Goal: Information Seeking & Learning: Learn about a topic

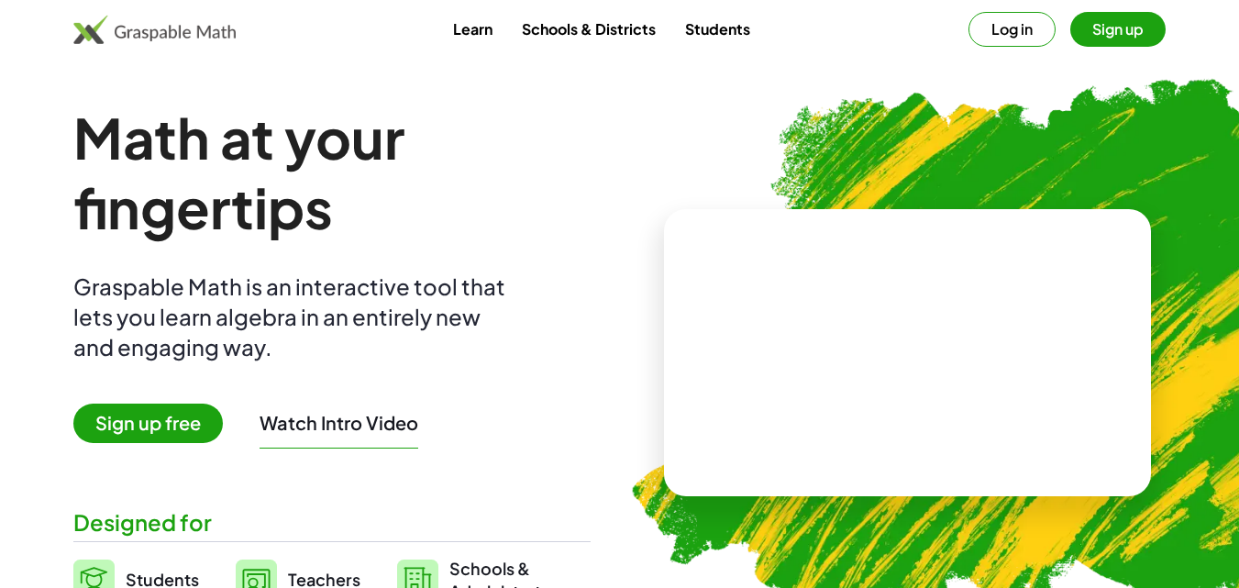
click at [201, 406] on span "Sign up free" at bounding box center [147, 422] width 149 height 39
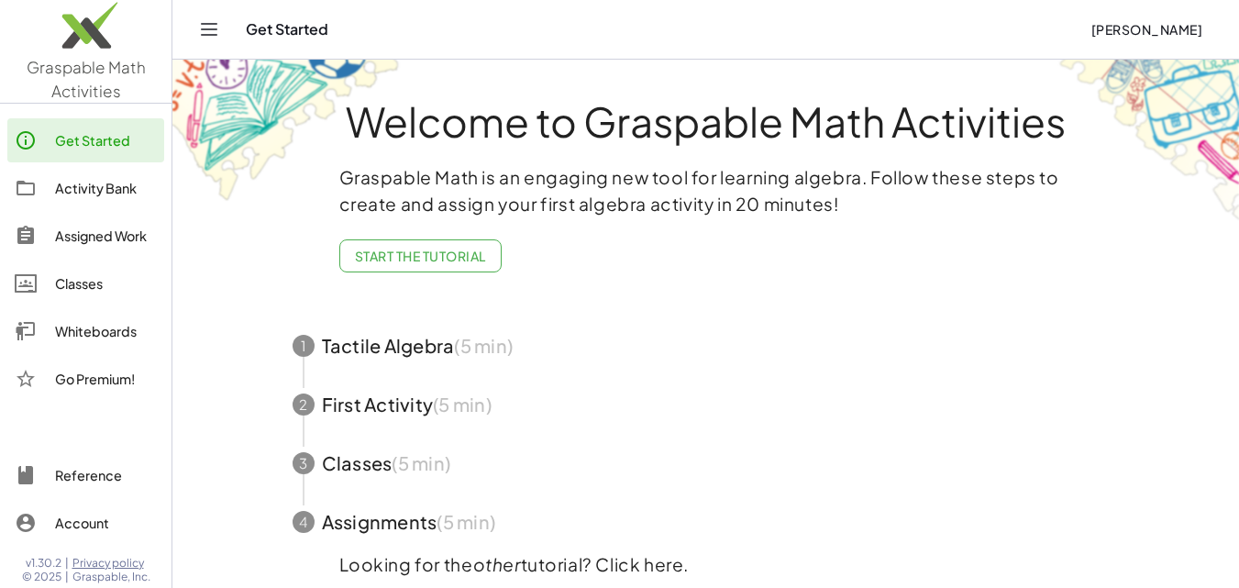
click at [211, 34] on icon "Toggle navigation" at bounding box center [209, 29] width 22 height 22
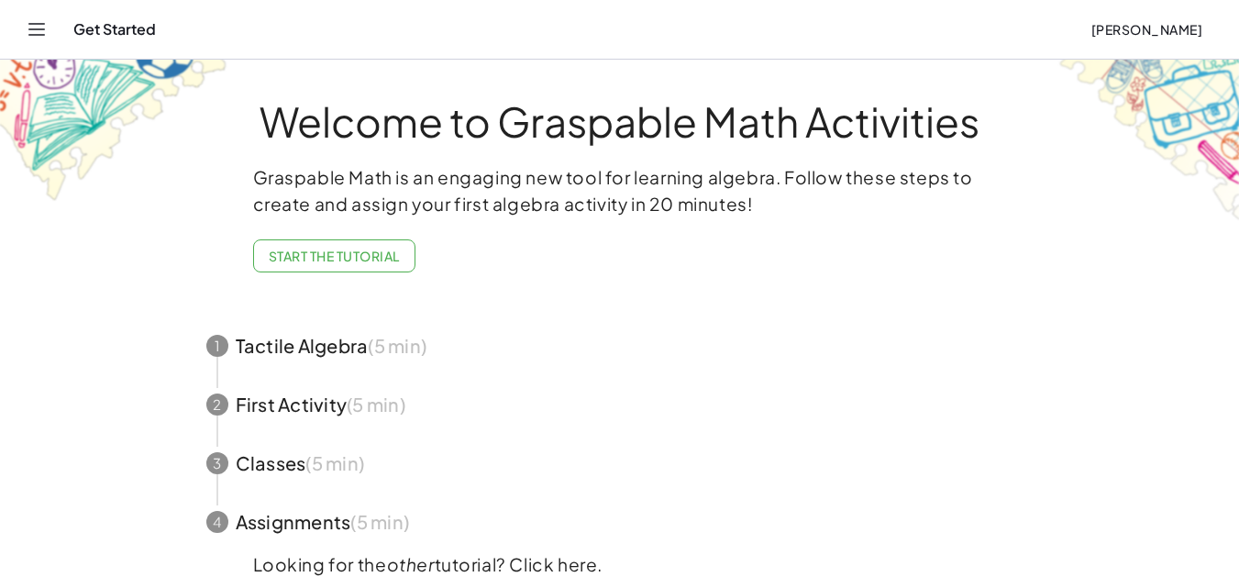
click at [48, 34] on button "Toggle navigation" at bounding box center [36, 29] width 29 height 29
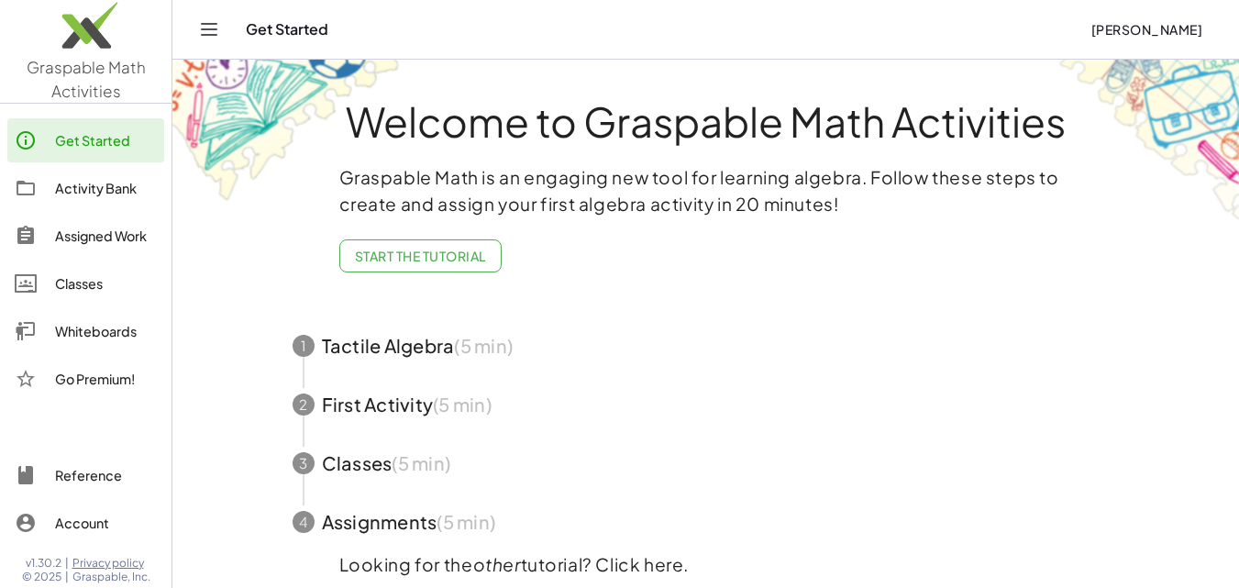
click at [503, 339] on span "button" at bounding box center [706, 345] width 871 height 59
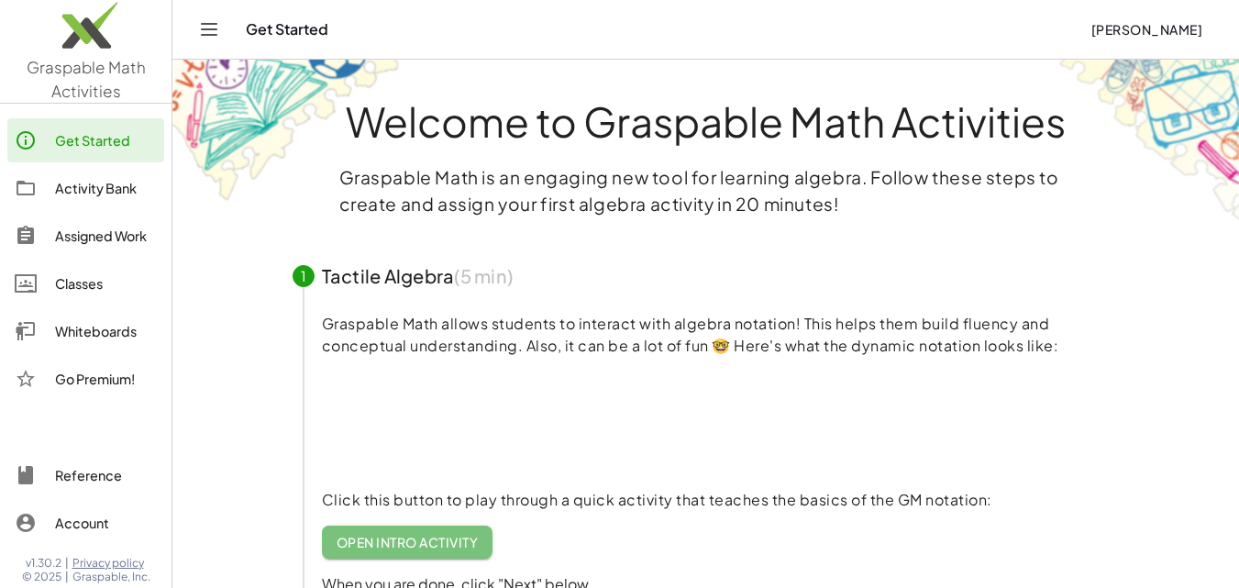
click at [406, 539] on span "Open Intro Activity" at bounding box center [408, 542] width 142 height 17
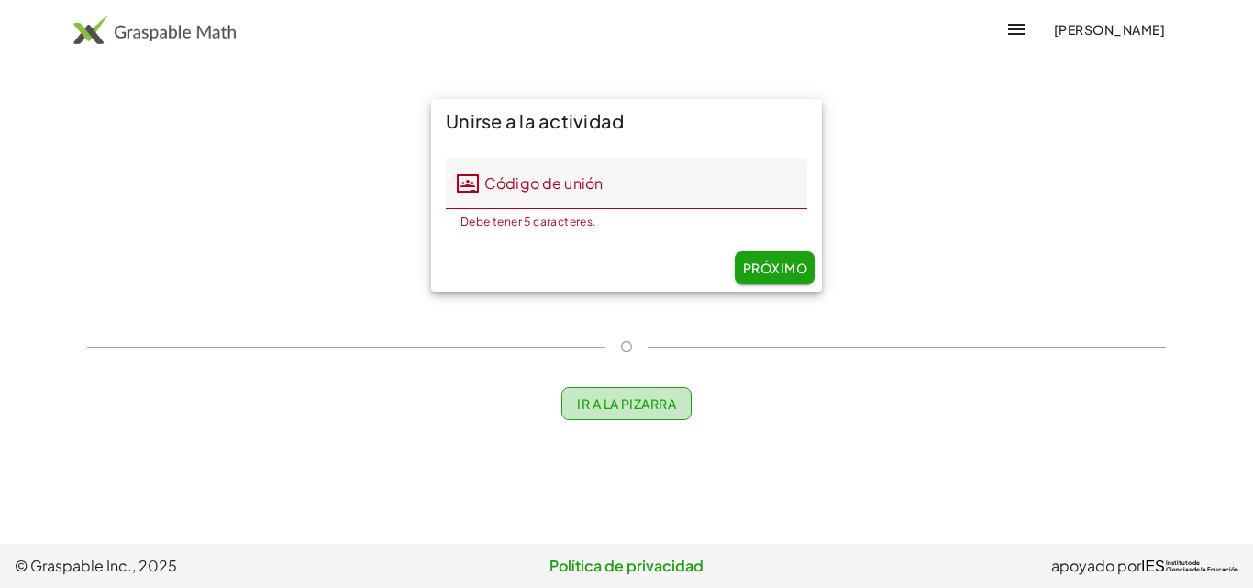
click at [636, 403] on font "Ir a la pizarra" at bounding box center [626, 403] width 99 height 17
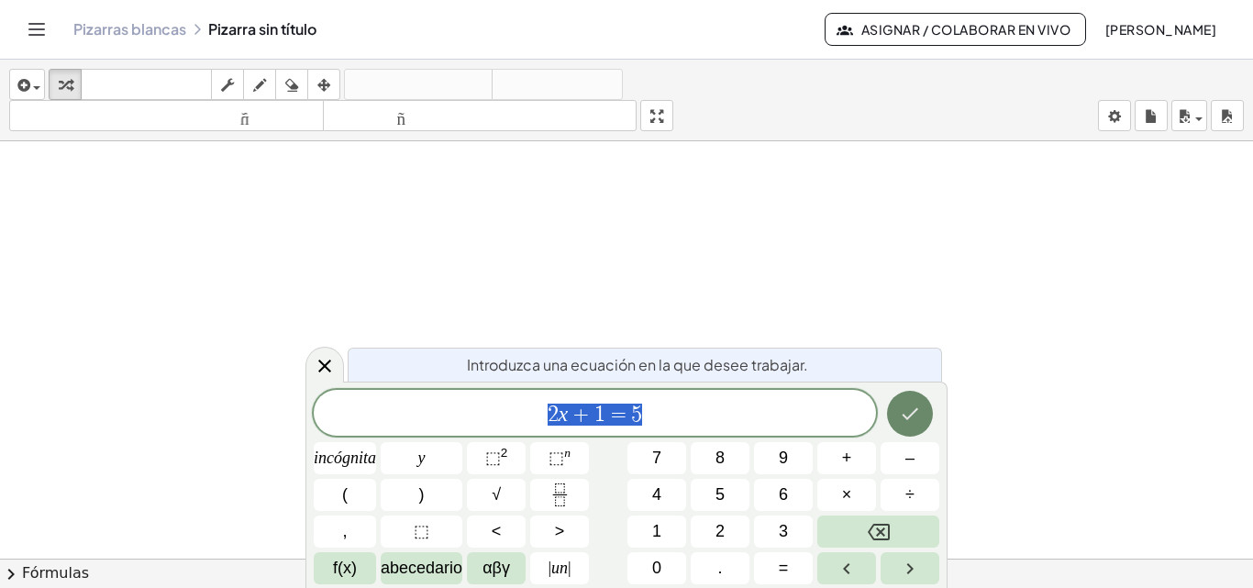
click at [919, 407] on icon "Hecho" at bounding box center [910, 414] width 22 height 22
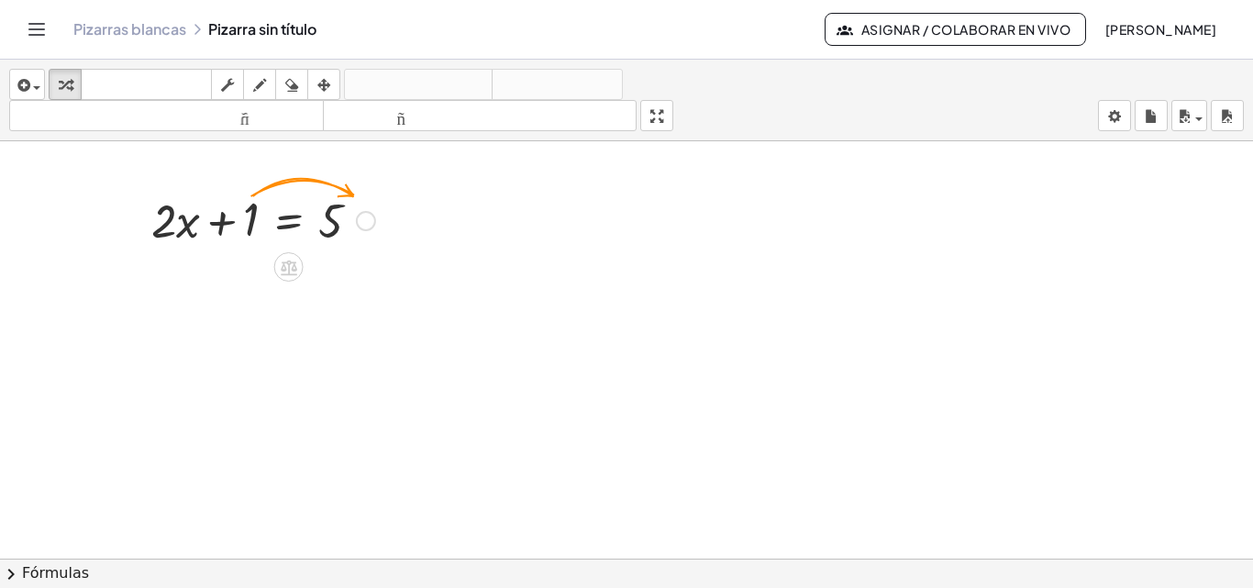
click at [229, 226] on div at bounding box center [263, 219] width 242 height 62
drag, startPoint x: 229, startPoint y: 226, endPoint x: 413, endPoint y: 226, distance: 183.4
click at [413, 226] on div "+ 1 + · 2 · x + 1 = 5" at bounding box center [626, 558] width 1253 height 834
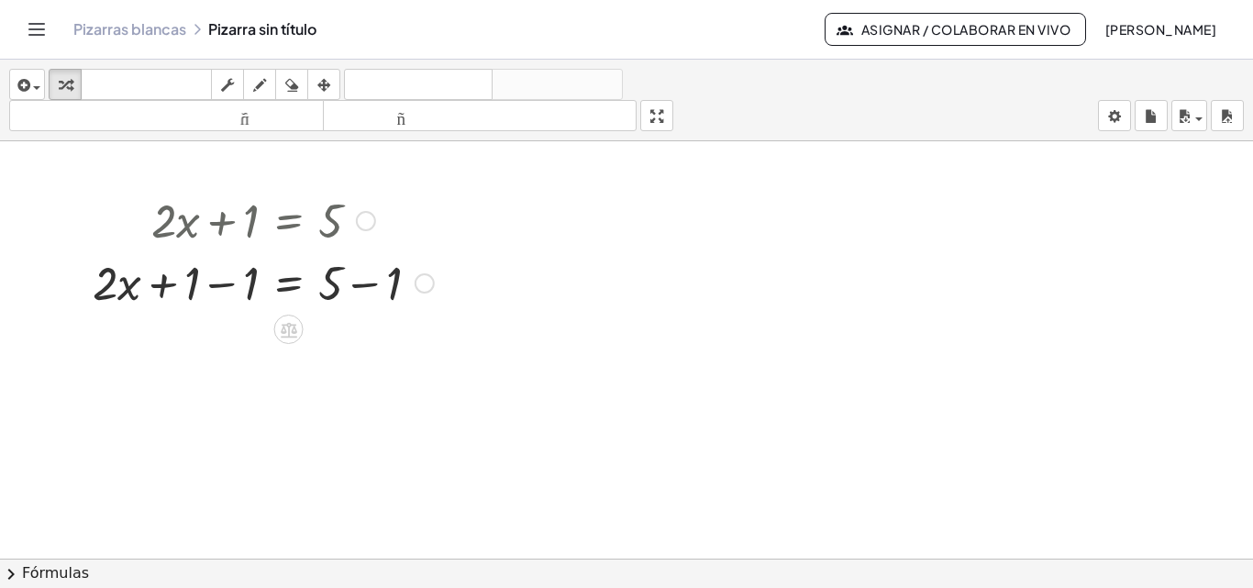
click at [358, 281] on div at bounding box center [262, 281] width 359 height 62
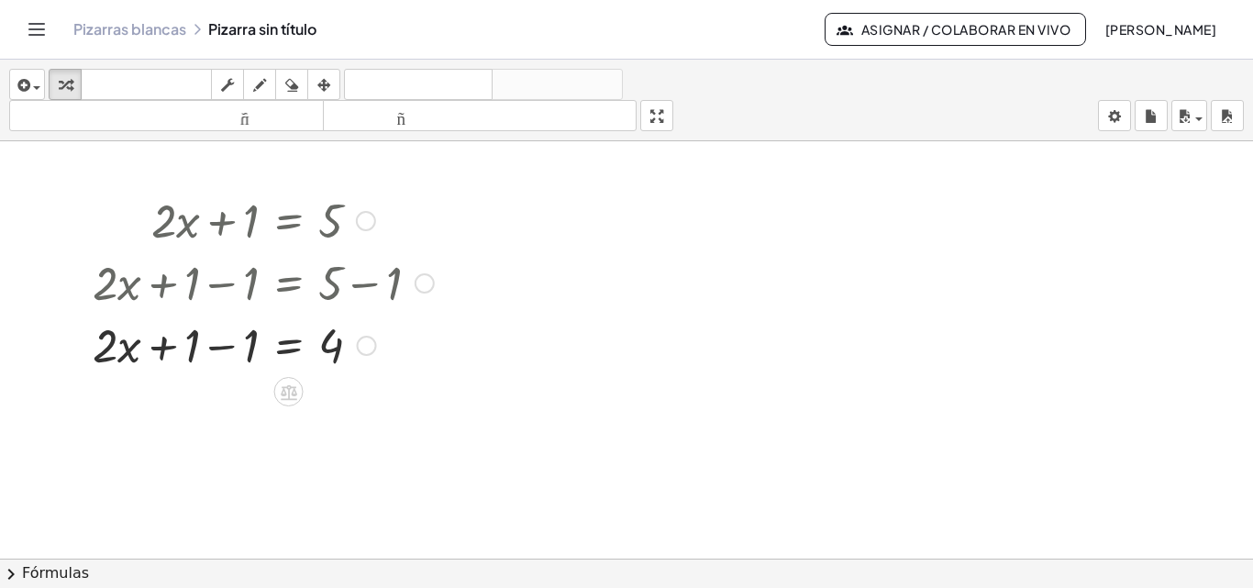
click at [220, 346] on div at bounding box center [262, 344] width 359 height 62
drag, startPoint x: 220, startPoint y: 346, endPoint x: 335, endPoint y: 398, distance: 126.0
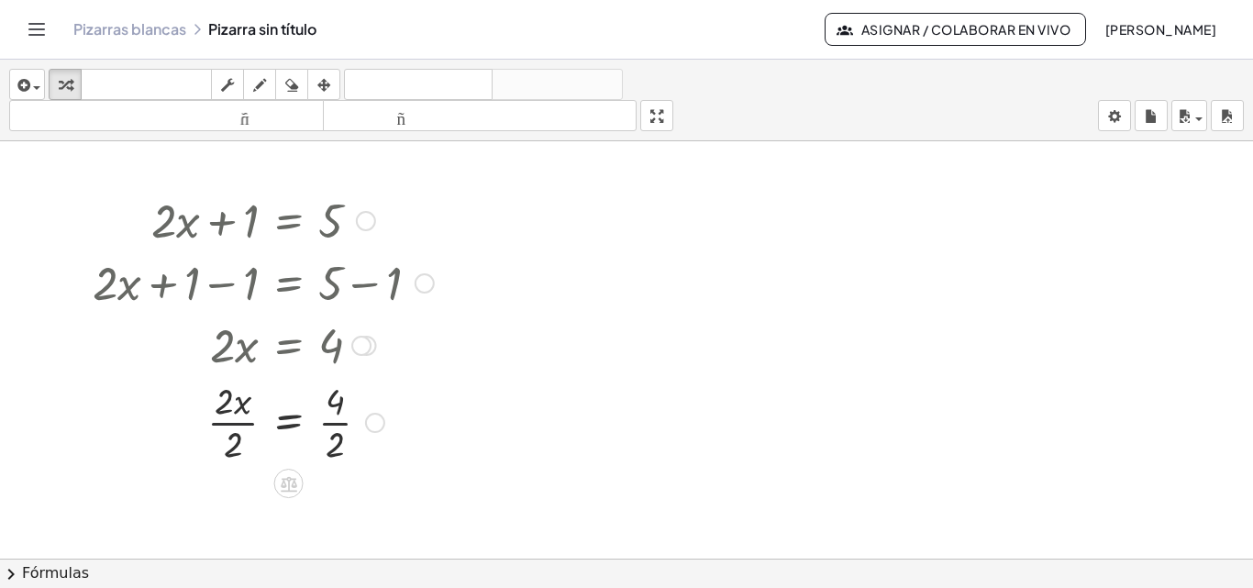
click at [236, 423] on div at bounding box center [262, 421] width 359 height 92
click at [337, 427] on div at bounding box center [262, 421] width 359 height 92
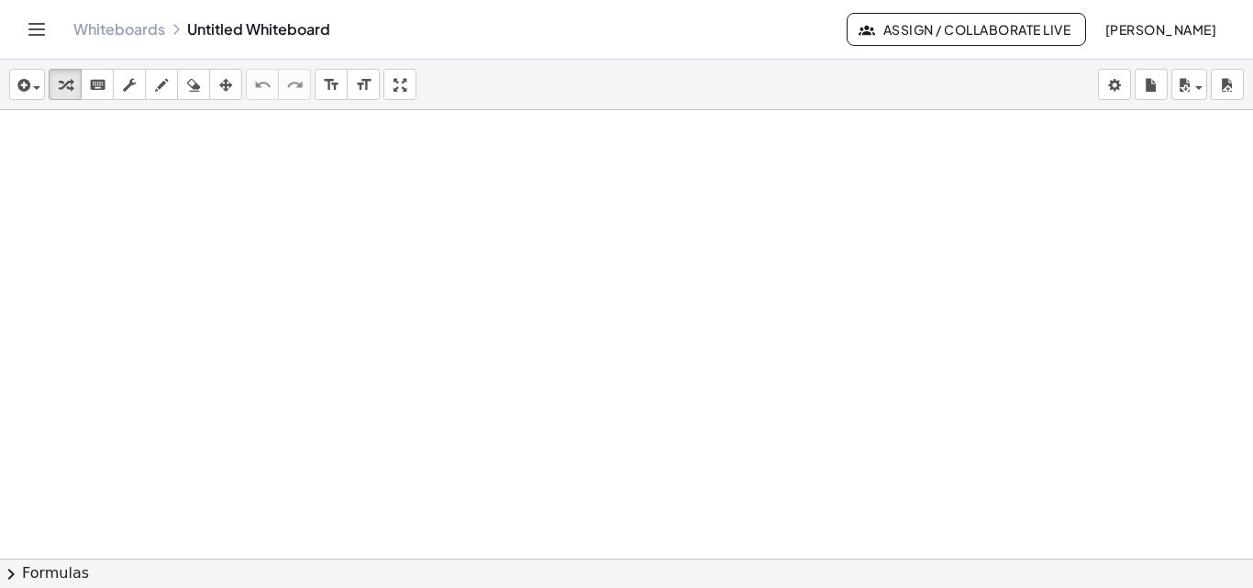
click at [37, 568] on button "chevron_right Formulas" at bounding box center [626, 572] width 1253 height 29
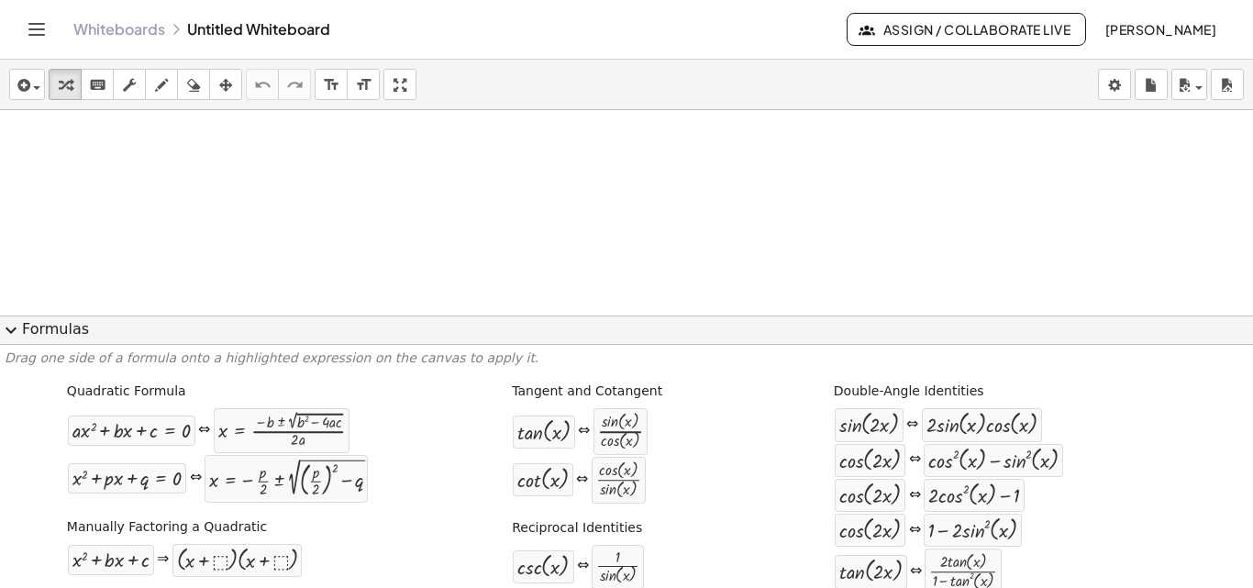
click at [3, 325] on span "expand_more" at bounding box center [11, 330] width 22 height 22
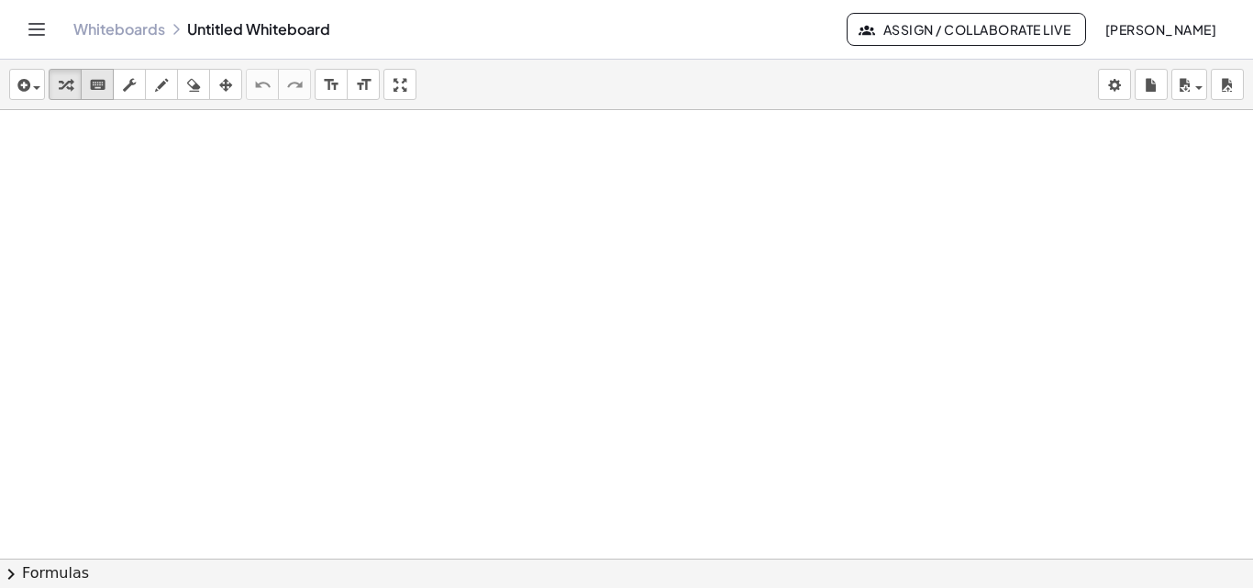
click at [100, 83] on icon "keyboard" at bounding box center [97, 85] width 17 height 22
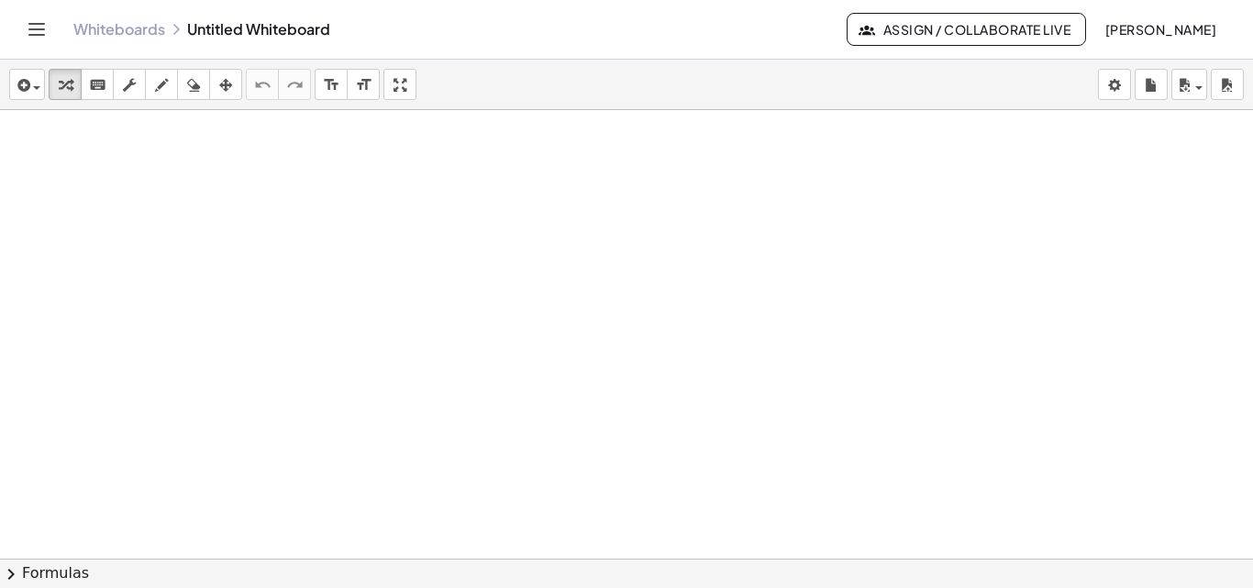
click at [182, 536] on div at bounding box center [626, 558] width 1253 height 897
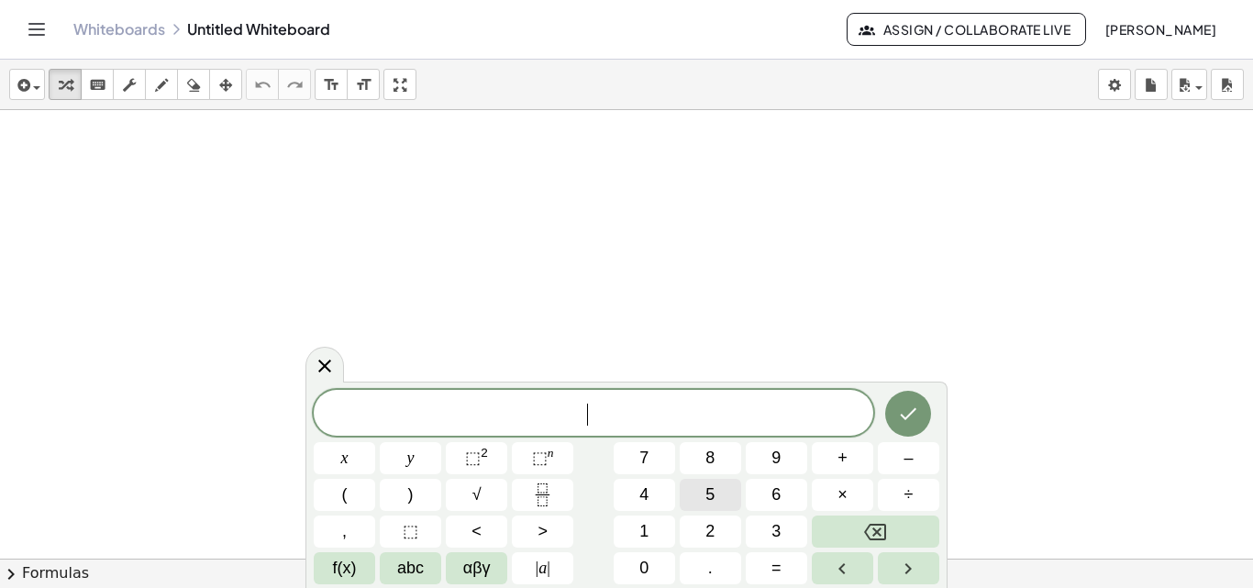
click at [708, 482] on span "5" at bounding box center [709, 494] width 9 height 25
click at [841, 489] on span "×" at bounding box center [842, 494] width 10 height 25
click at [779, 493] on span "6" at bounding box center [775, 494] width 9 height 25
click at [845, 497] on span "×" at bounding box center [842, 494] width 10 height 25
click at [776, 495] on span "6" at bounding box center [775, 494] width 9 height 25
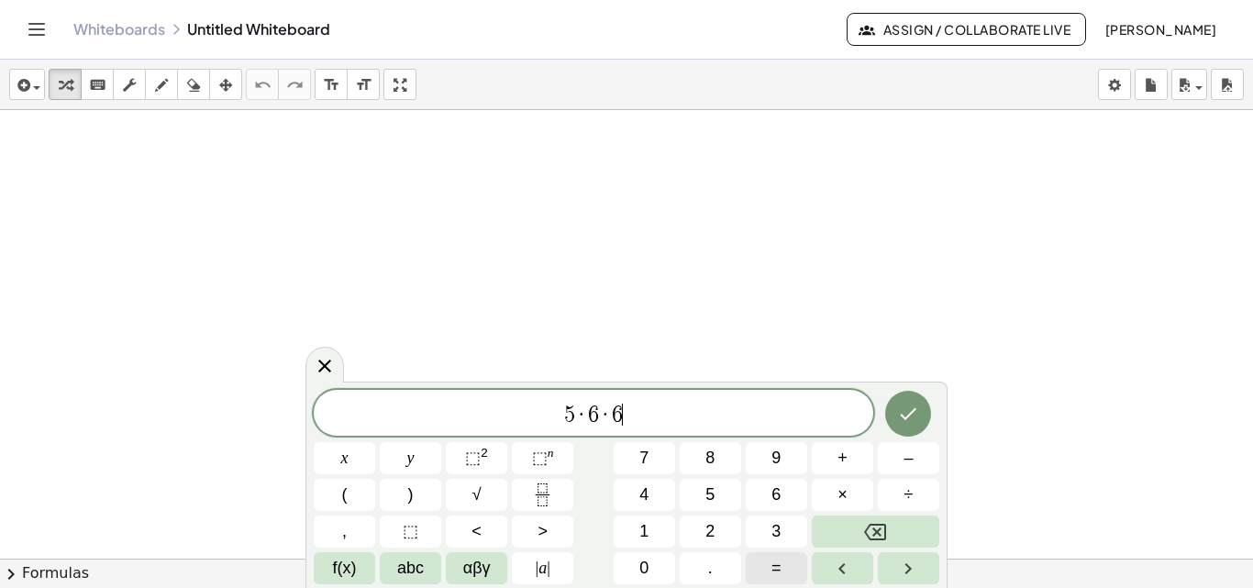
click at [774, 572] on span "=" at bounding box center [776, 568] width 10 height 25
click at [908, 406] on icon "Done" at bounding box center [908, 414] width 22 height 22
click at [637, 453] on button "7" at bounding box center [643, 458] width 61 height 32
click at [352, 456] on button "x" at bounding box center [344, 458] width 61 height 32
click at [775, 562] on span "=" at bounding box center [776, 568] width 10 height 25
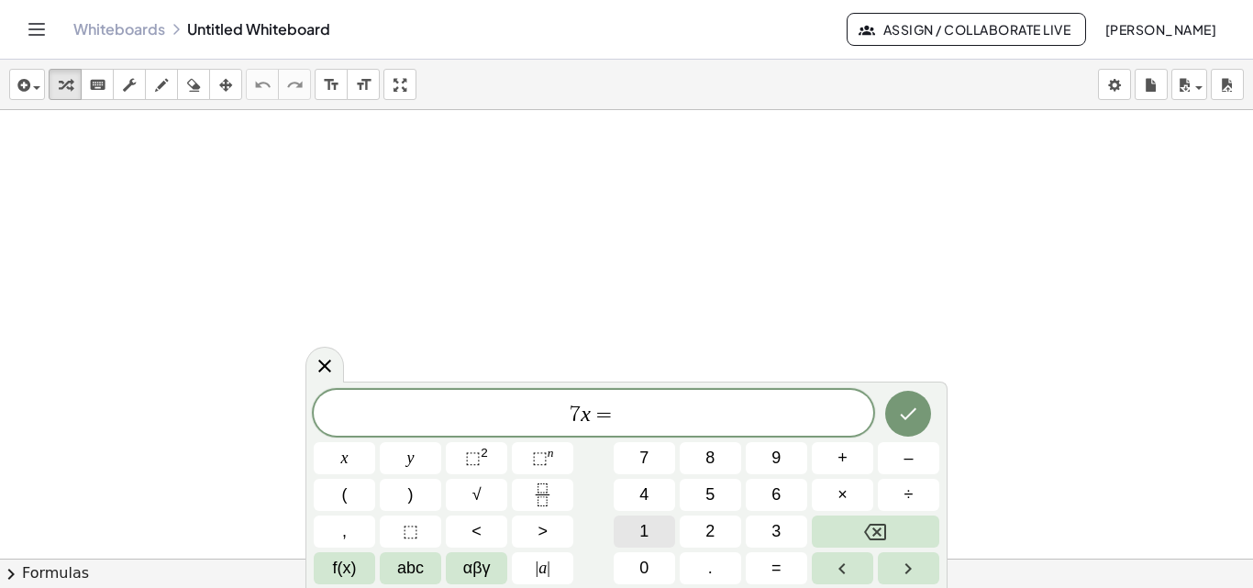
click at [649, 534] on button "1" at bounding box center [643, 531] width 61 height 32
click at [649, 499] on button "4" at bounding box center [643, 495] width 61 height 32
click at [909, 414] on icon "Done" at bounding box center [909, 414] width 17 height 12
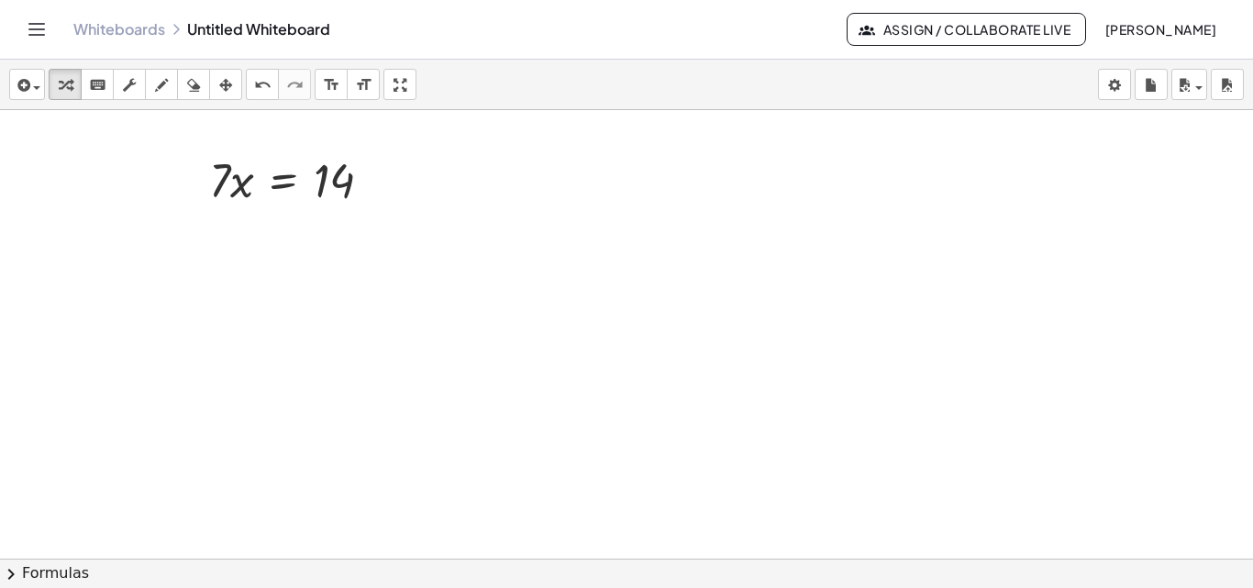
scroll to position [399, 0]
click at [216, 184] on div at bounding box center [298, 172] width 196 height 62
drag, startPoint x: 216, startPoint y: 184, endPoint x: 317, endPoint y: 251, distance: 121.1
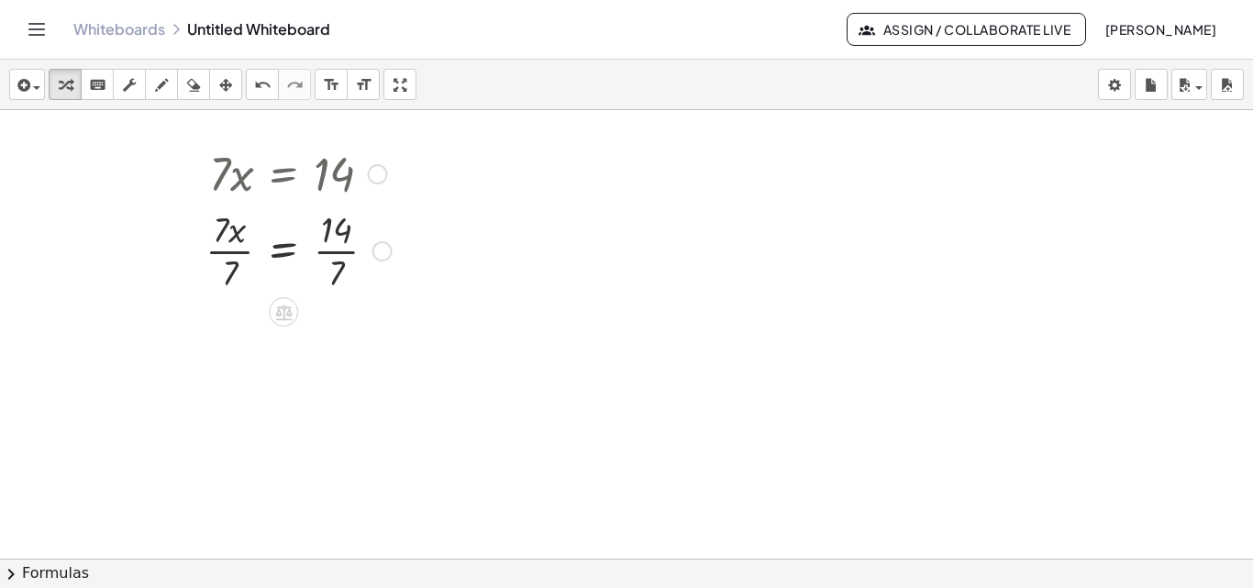
click at [243, 254] on div at bounding box center [298, 250] width 204 height 92
click at [329, 342] on div at bounding box center [298, 341] width 204 height 92
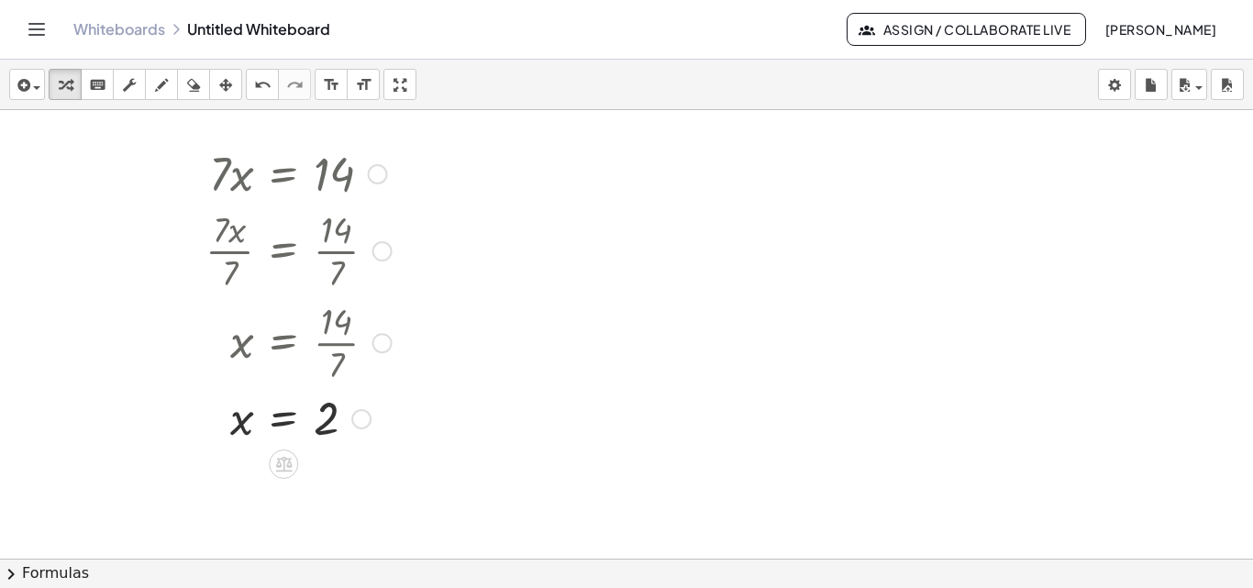
drag, startPoint x: 351, startPoint y: 346, endPoint x: 399, endPoint y: 467, distance: 130.1
click at [399, 467] on div "· 7 · x = 14 · 7 · x · 7 = · 14 · 7 x = · 14 · 7 x = 2" at bounding box center [626, 159] width 1253 height 897
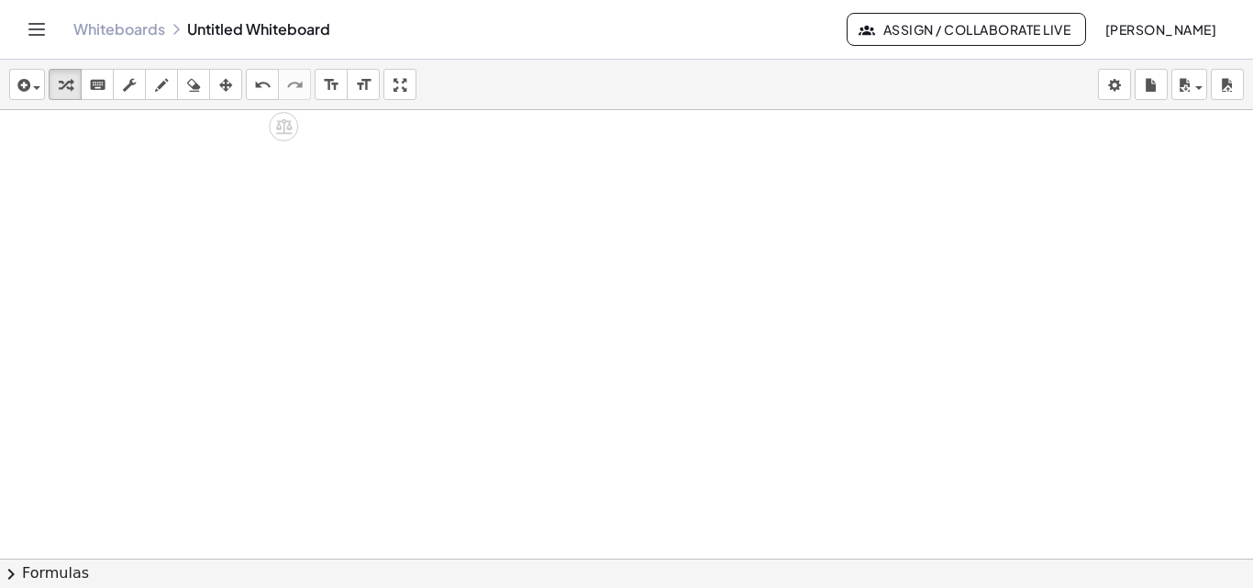
scroll to position [739, 0]
click at [473, 392] on div at bounding box center [626, 43] width 1253 height 1345
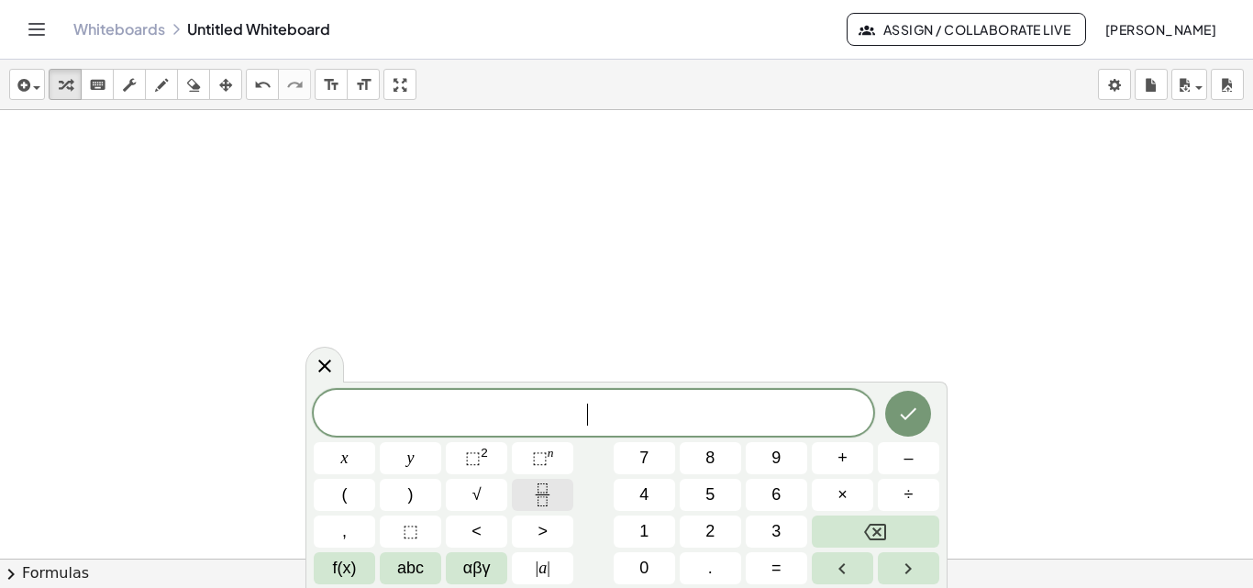
click at [541, 497] on icon "Fraction" at bounding box center [541, 500] width 9 height 9
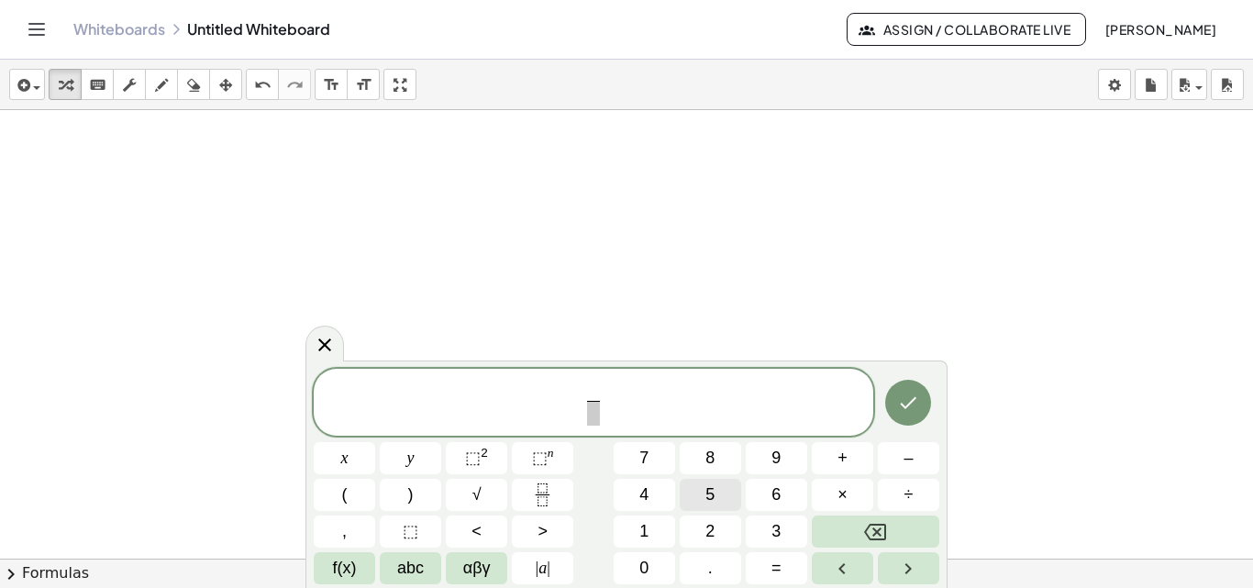
click at [706, 488] on span "5" at bounding box center [709, 494] width 9 height 25
click at [592, 414] on span at bounding box center [593, 413] width 14 height 25
click at [702, 525] on button "2" at bounding box center [710, 531] width 61 height 32
click at [617, 400] on span "5 2 ​ ​" at bounding box center [593, 404] width 559 height 49
click at [844, 458] on span "+" at bounding box center [842, 458] width 10 height 25
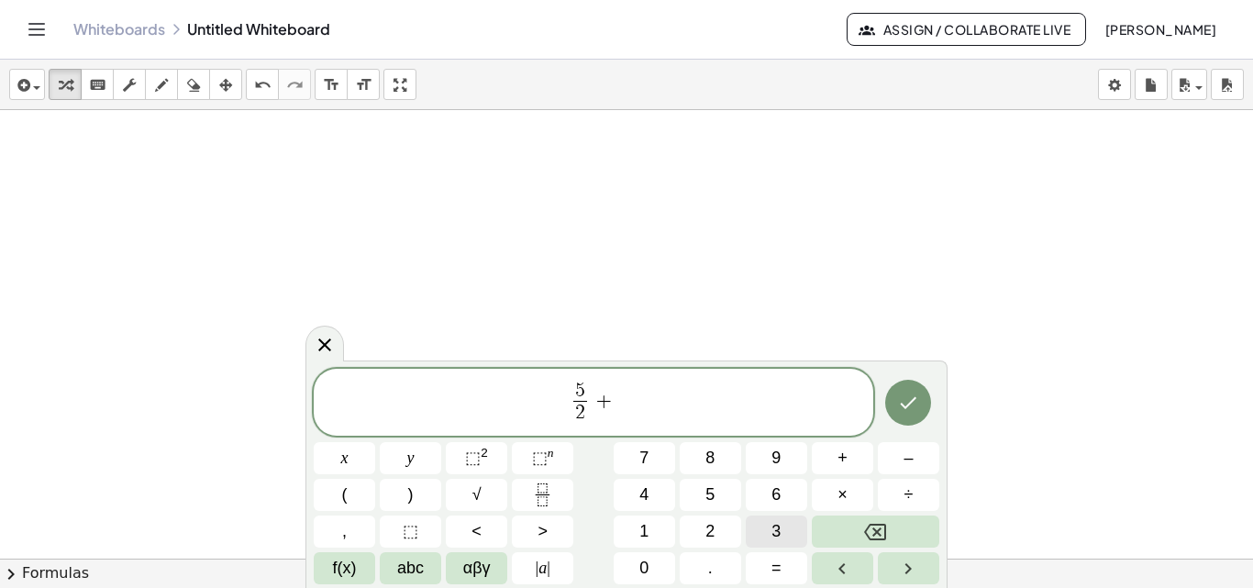
click at [772, 523] on span "3" at bounding box center [775, 531] width 9 height 25
click at [888, 526] on button "Backspace" at bounding box center [875, 531] width 127 height 32
click at [552, 495] on icon "Fraction" at bounding box center [542, 494] width 23 height 23
click at [771, 523] on span "3" at bounding box center [775, 531] width 9 height 25
click at [714, 494] on span "5" at bounding box center [709, 494] width 9 height 25
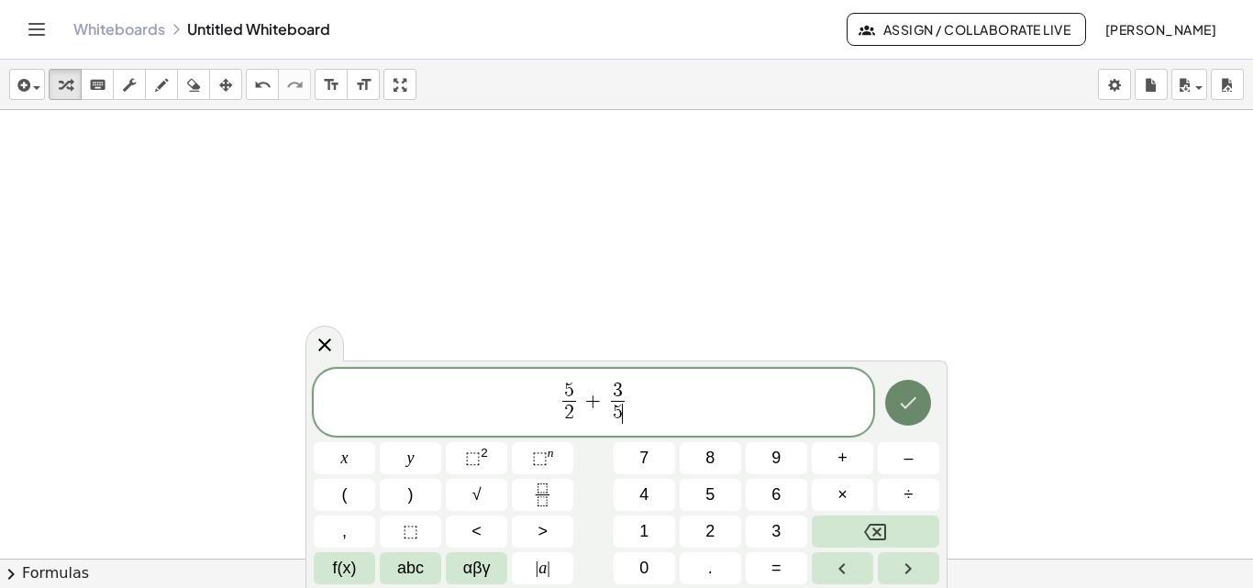
click at [907, 403] on icon "Done" at bounding box center [908, 403] width 22 height 22
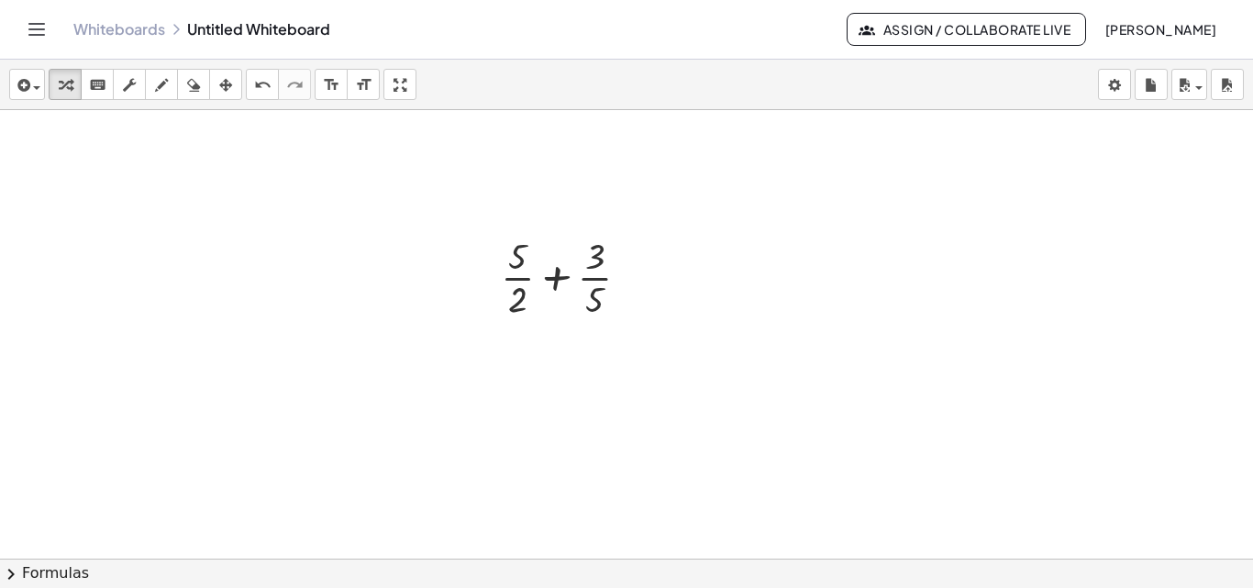
scroll to position [921, 0]
drag, startPoint x: 596, startPoint y: 293, endPoint x: 533, endPoint y: 263, distance: 70.1
click at [533, 263] on div at bounding box center [572, 261] width 161 height 92
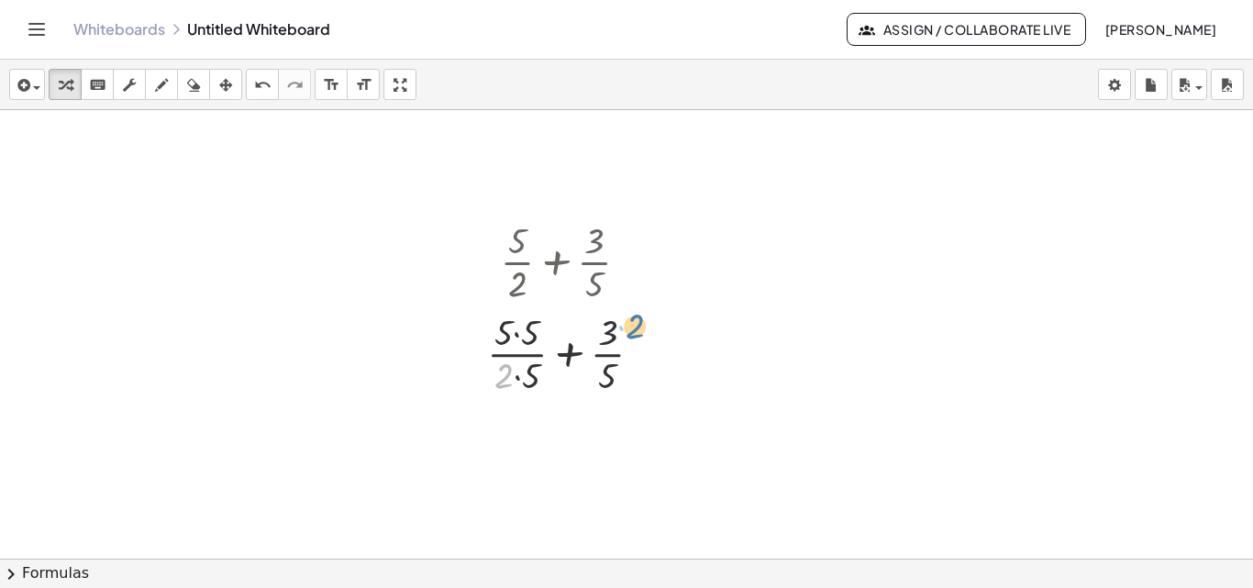
drag, startPoint x: 504, startPoint y: 373, endPoint x: 635, endPoint y: 324, distance: 139.3
click at [635, 324] on div at bounding box center [572, 352] width 188 height 92
drag, startPoint x: 614, startPoint y: 324, endPoint x: 538, endPoint y: 361, distance: 84.9
click at [538, 361] on div at bounding box center [572, 352] width 188 height 92
click at [523, 332] on div at bounding box center [572, 352] width 188 height 92
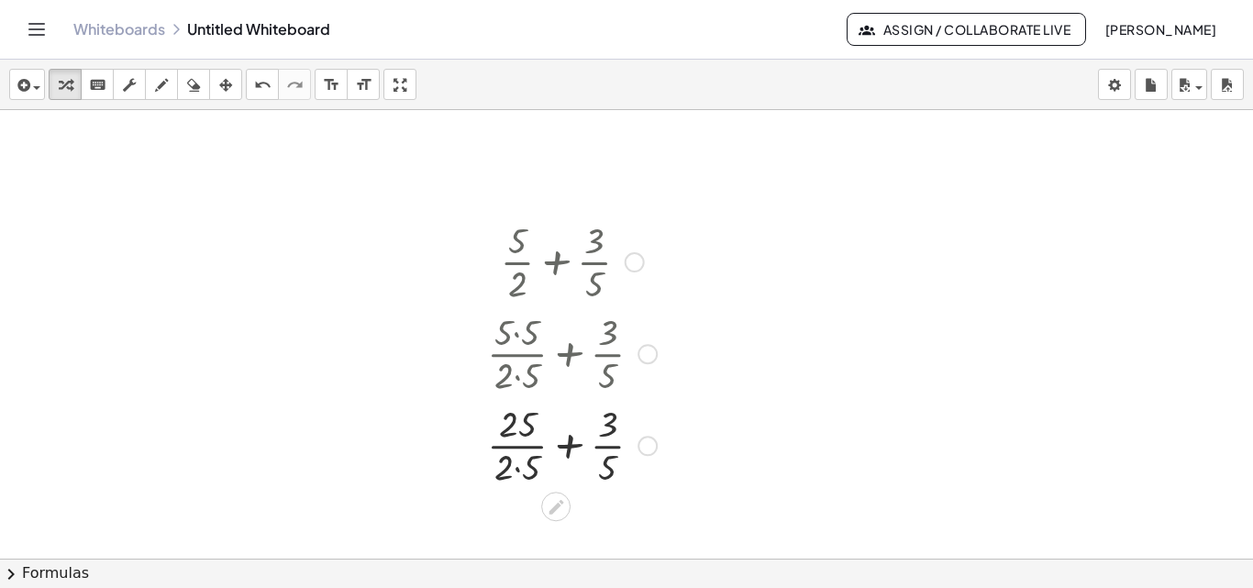
click at [518, 468] on div at bounding box center [572, 444] width 188 height 92
drag, startPoint x: 518, startPoint y: 468, endPoint x: 630, endPoint y: 425, distance: 119.9
click at [630, 425] on div at bounding box center [572, 444] width 188 height 92
drag, startPoint x: 601, startPoint y: 463, endPoint x: 526, endPoint y: 431, distance: 80.9
click at [526, 431] on div at bounding box center [572, 444] width 188 height 92
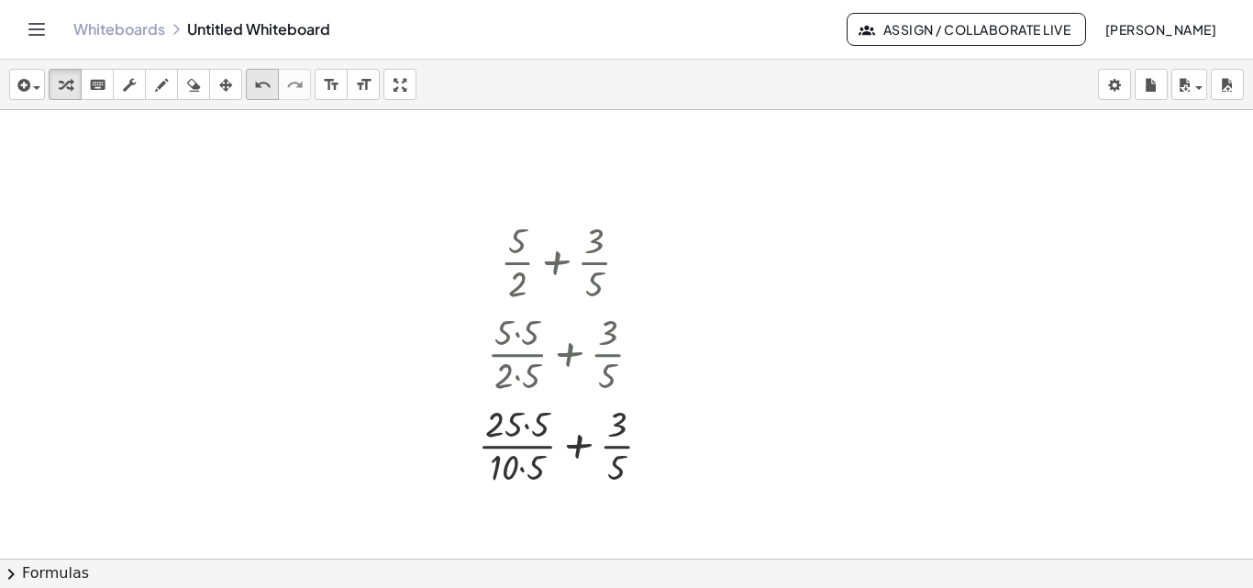
click at [259, 89] on icon "undo" at bounding box center [262, 85] width 17 height 22
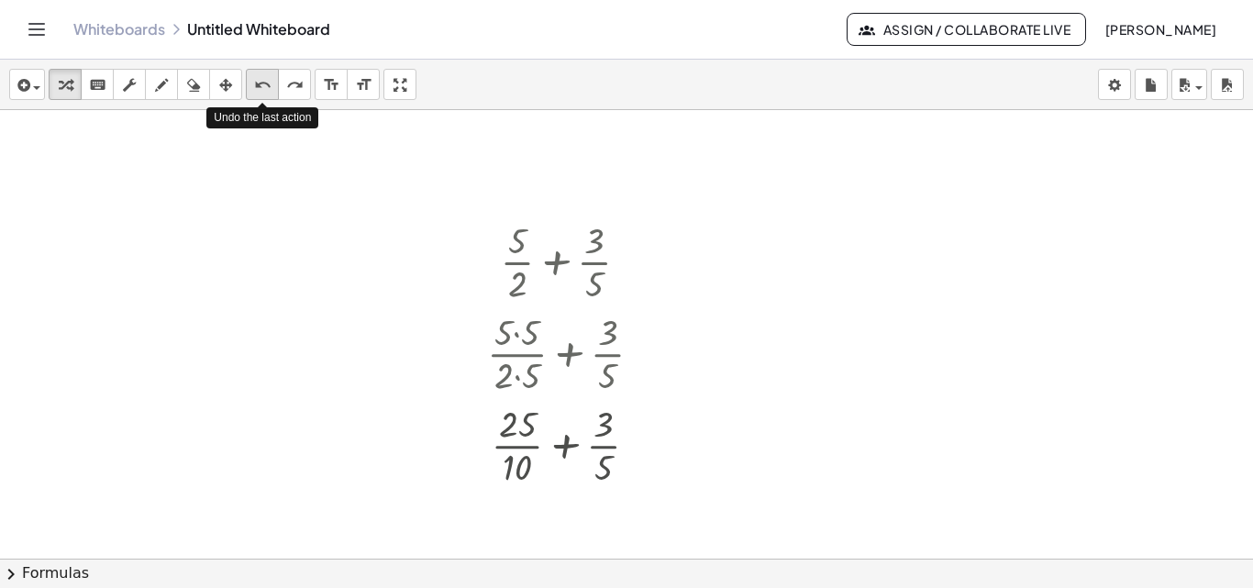
click at [259, 89] on icon "undo" at bounding box center [262, 85] width 17 height 22
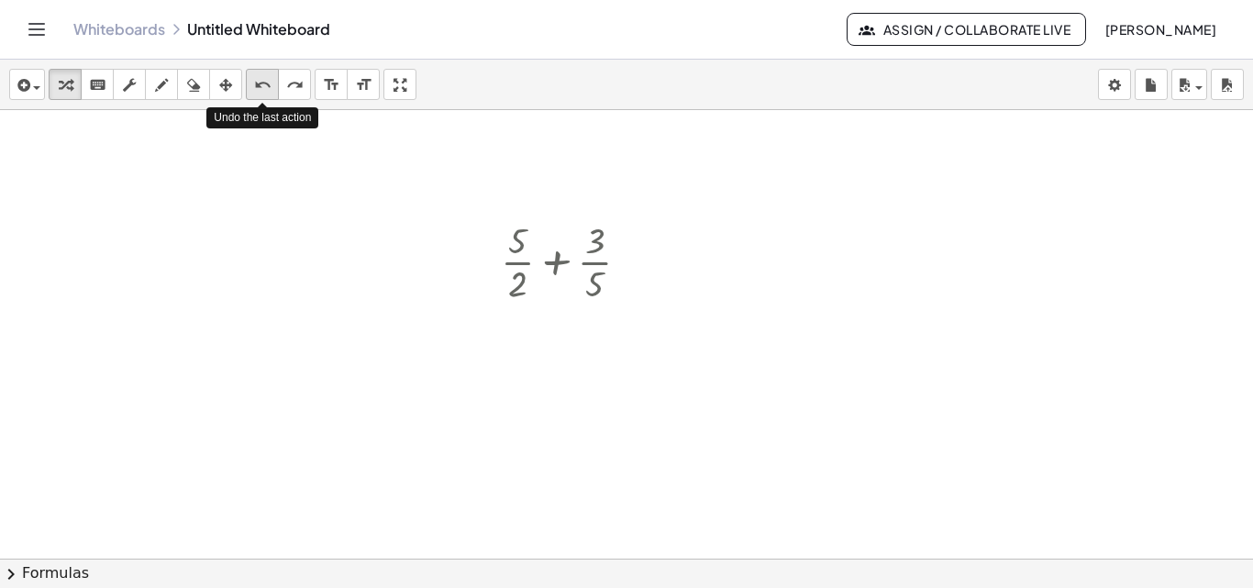
click at [259, 89] on icon "undo" at bounding box center [262, 85] width 17 height 22
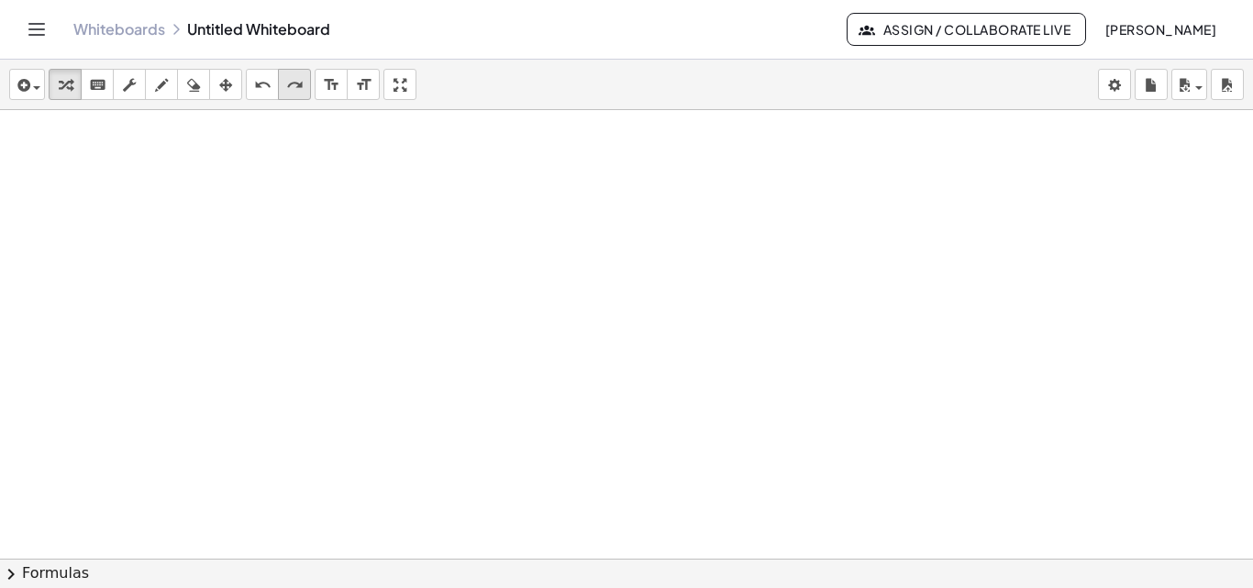
click at [286, 88] on icon "redo" at bounding box center [294, 85] width 17 height 22
drag, startPoint x: 518, startPoint y: 294, endPoint x: 635, endPoint y: 250, distance: 125.4
click at [635, 250] on div at bounding box center [572, 261] width 161 height 92
click at [557, 266] on div at bounding box center [572, 261] width 161 height 92
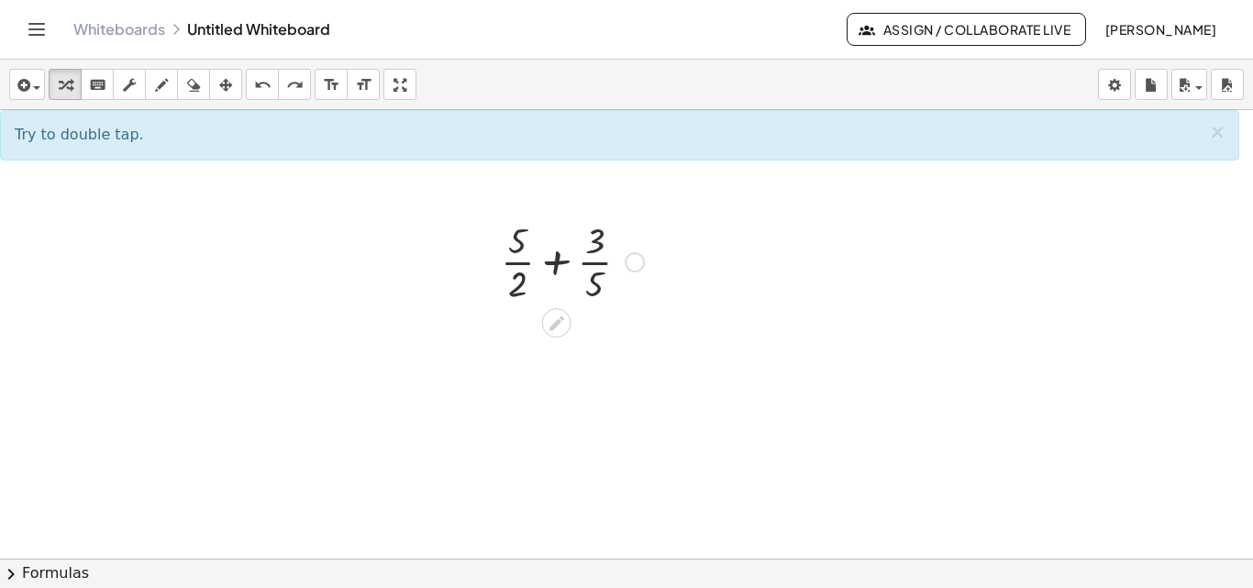
click at [557, 266] on div at bounding box center [572, 261] width 161 height 92
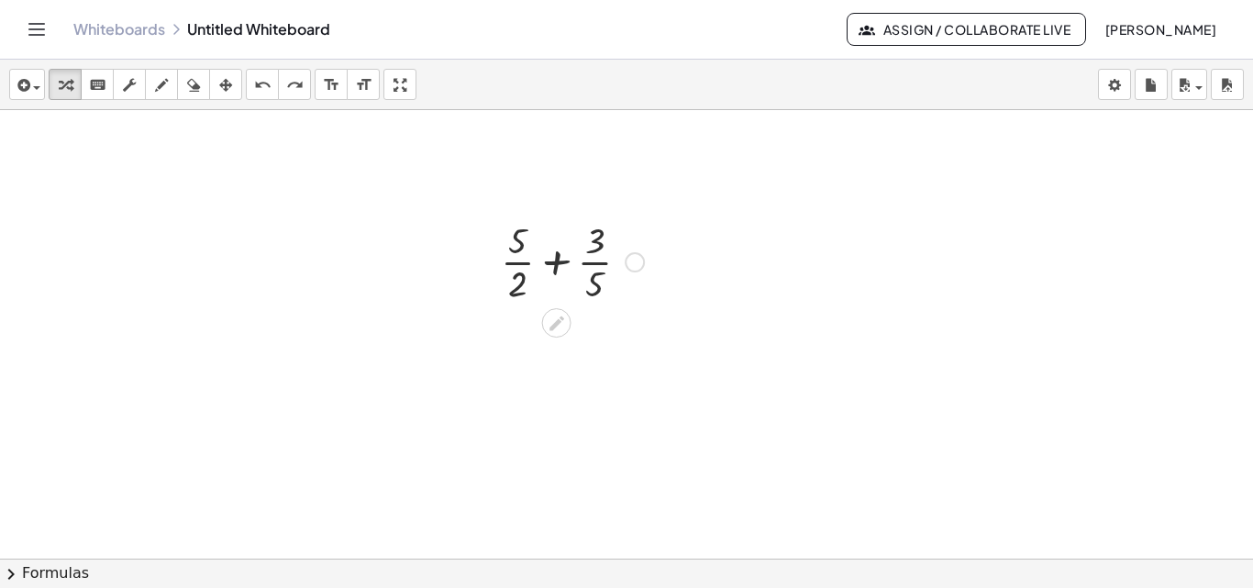
click at [557, 266] on div at bounding box center [572, 261] width 161 height 92
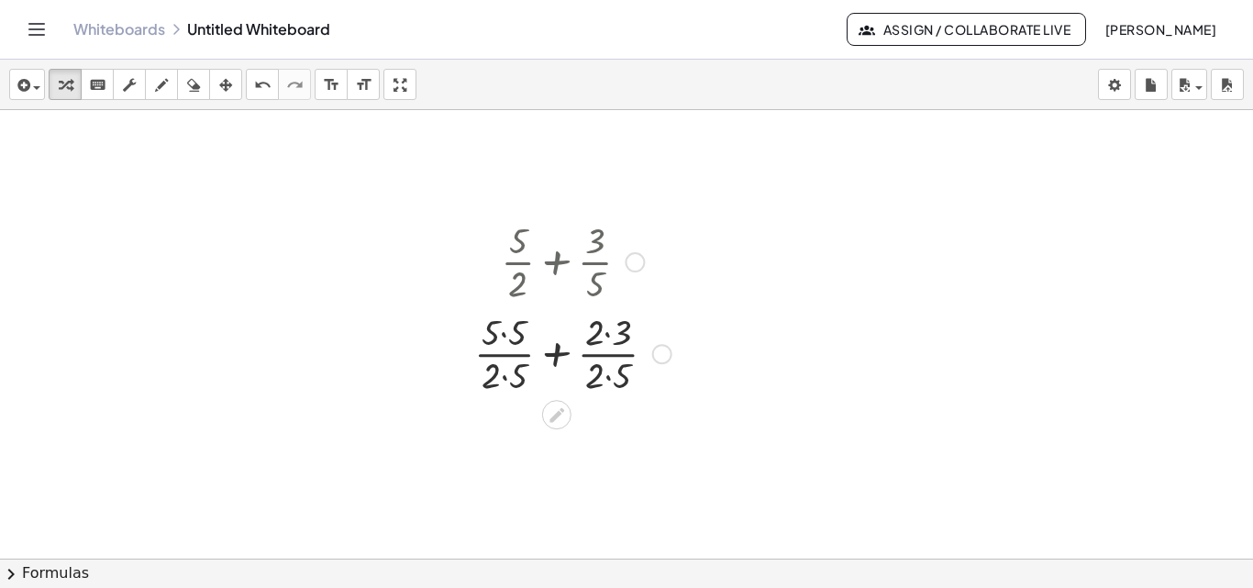
click at [501, 337] on div at bounding box center [572, 352] width 215 height 92
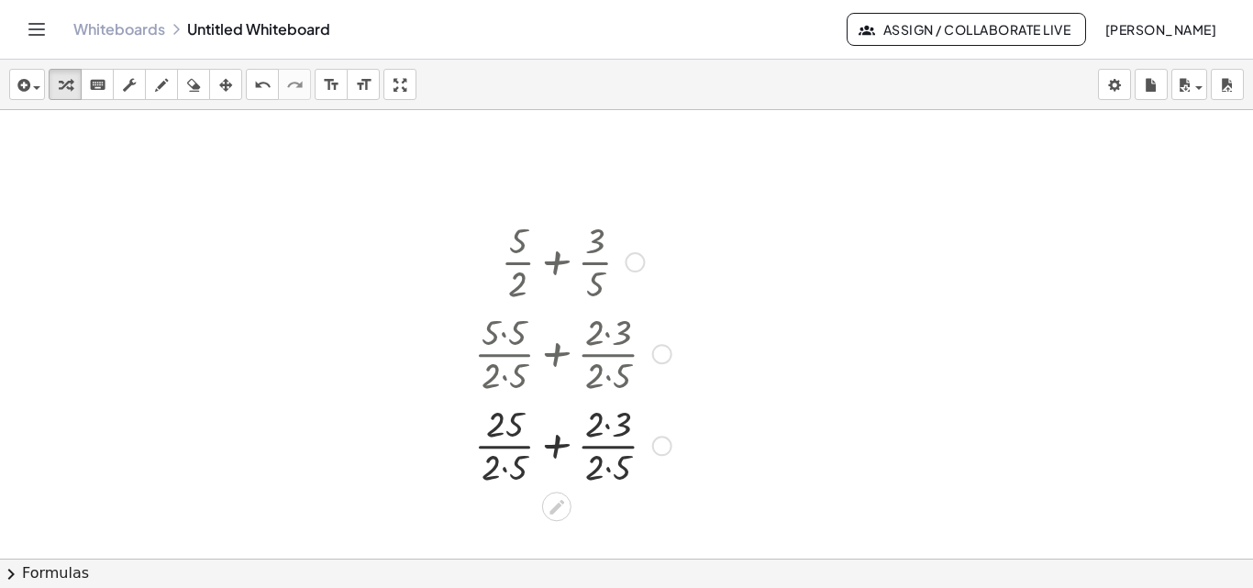
click at [501, 472] on div at bounding box center [572, 444] width 215 height 92
click at [604, 426] on div at bounding box center [572, 444] width 215 height 92
click at [601, 468] on div at bounding box center [572, 444] width 215 height 92
click at [562, 445] on div at bounding box center [572, 444] width 215 height 92
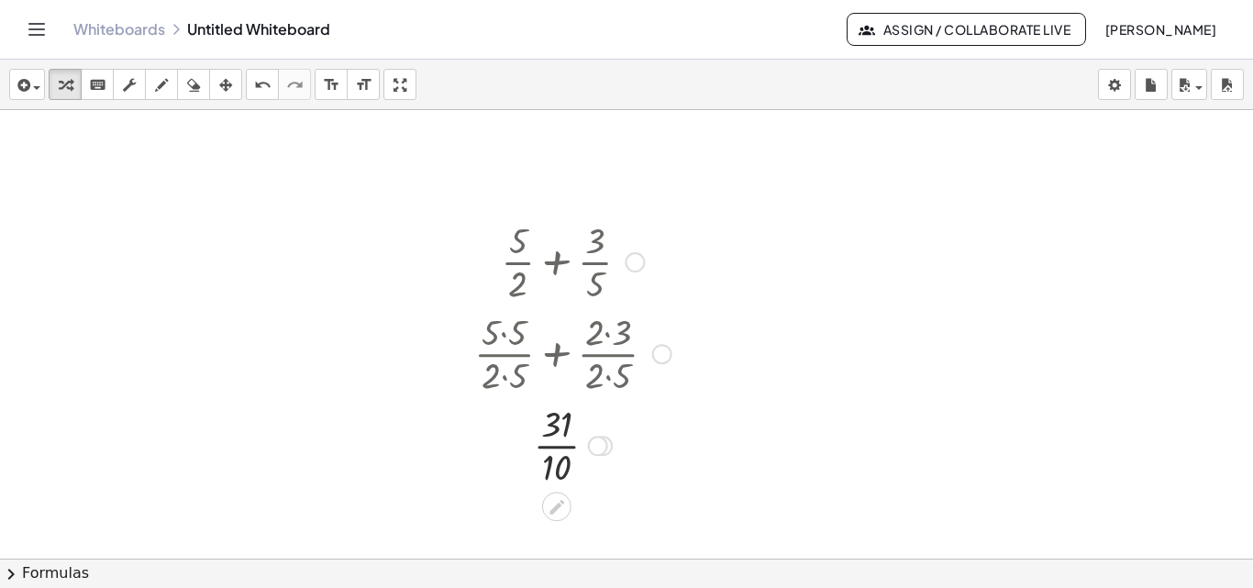
click at [605, 444] on div at bounding box center [598, 446] width 20 height 20
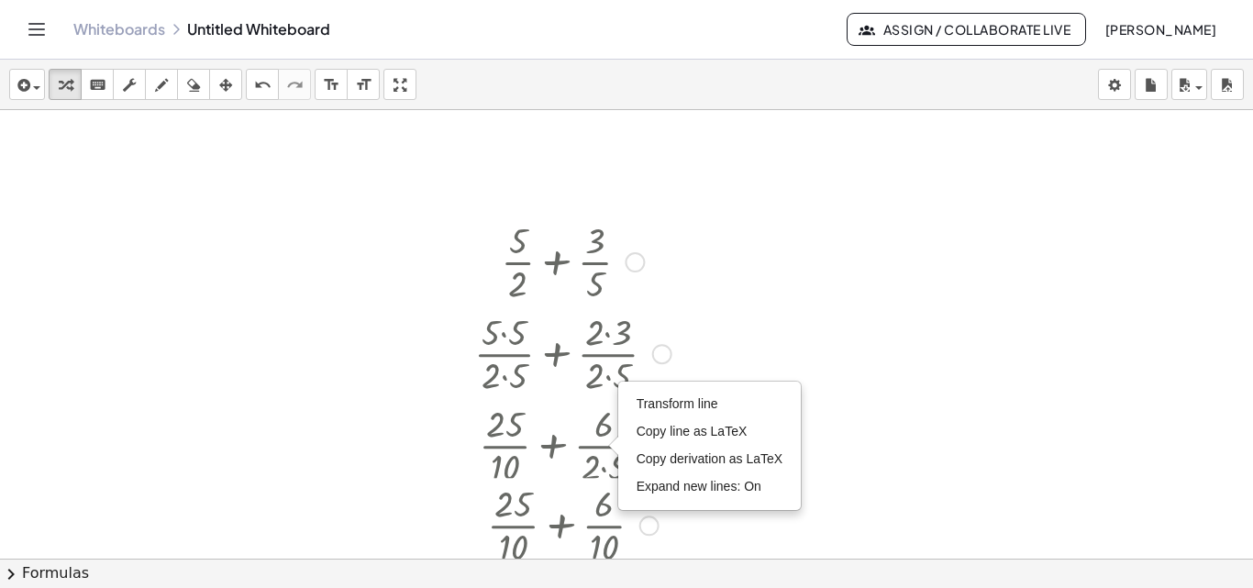
drag, startPoint x: 605, startPoint y: 444, endPoint x: 623, endPoint y: 622, distance: 178.8
click at [623, 587] on html "Graspable Math Activities Get Started Activity Bank Assigned Work Classes White…" at bounding box center [626, 294] width 1253 height 588
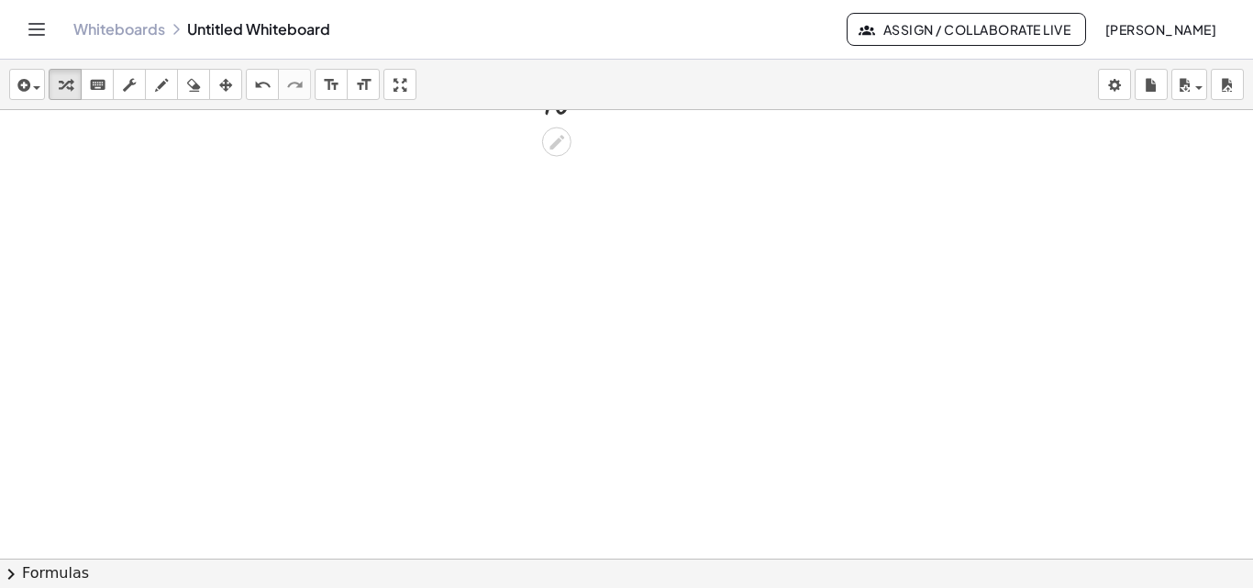
scroll to position [1474, 0]
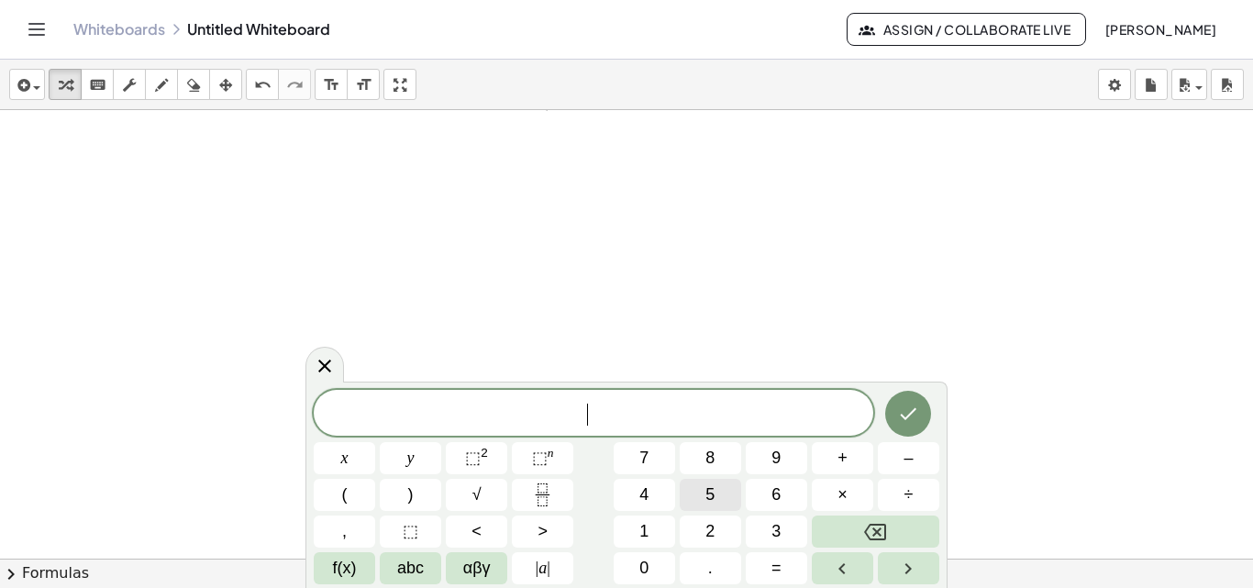
click at [711, 483] on span "5" at bounding box center [709, 494] width 9 height 25
click at [359, 462] on button "x" at bounding box center [344, 458] width 61 height 32
click at [845, 461] on span "+" at bounding box center [842, 458] width 10 height 25
click at [648, 455] on span "7" at bounding box center [643, 458] width 9 height 25
click at [352, 450] on button "x" at bounding box center [344, 458] width 61 height 32
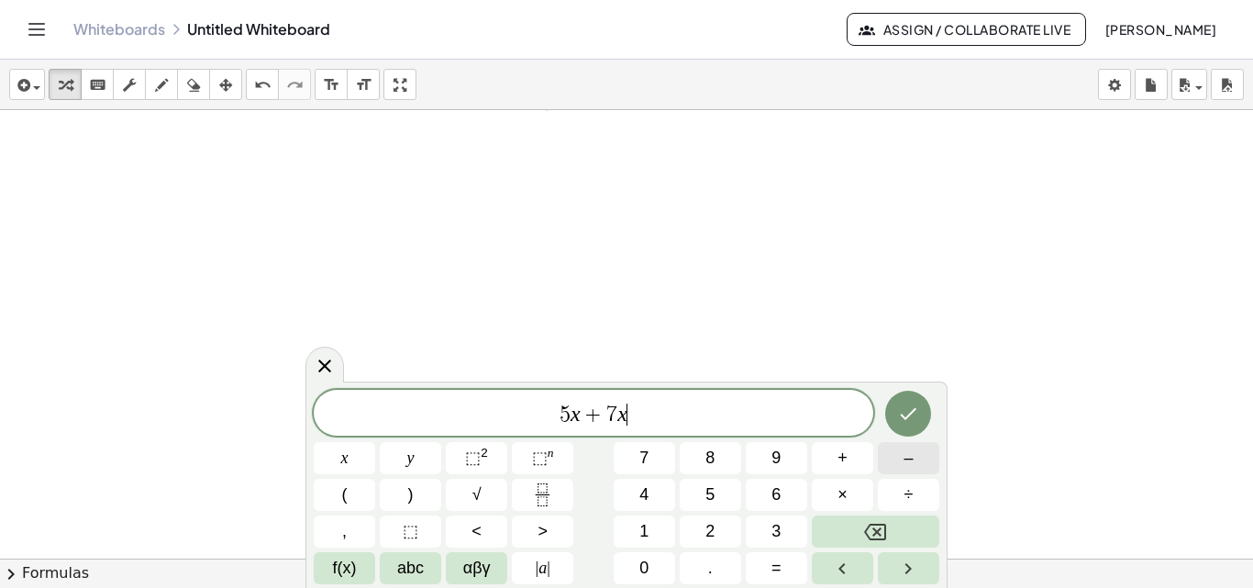
click at [913, 447] on button "–" at bounding box center [908, 458] width 61 height 32
click at [770, 488] on button "6" at bounding box center [776, 495] width 61 height 32
click at [355, 459] on button "x" at bounding box center [344, 458] width 61 height 32
click at [908, 447] on span "–" at bounding box center [907, 458] width 9 height 25
click at [648, 527] on span "1" at bounding box center [643, 531] width 9 height 25
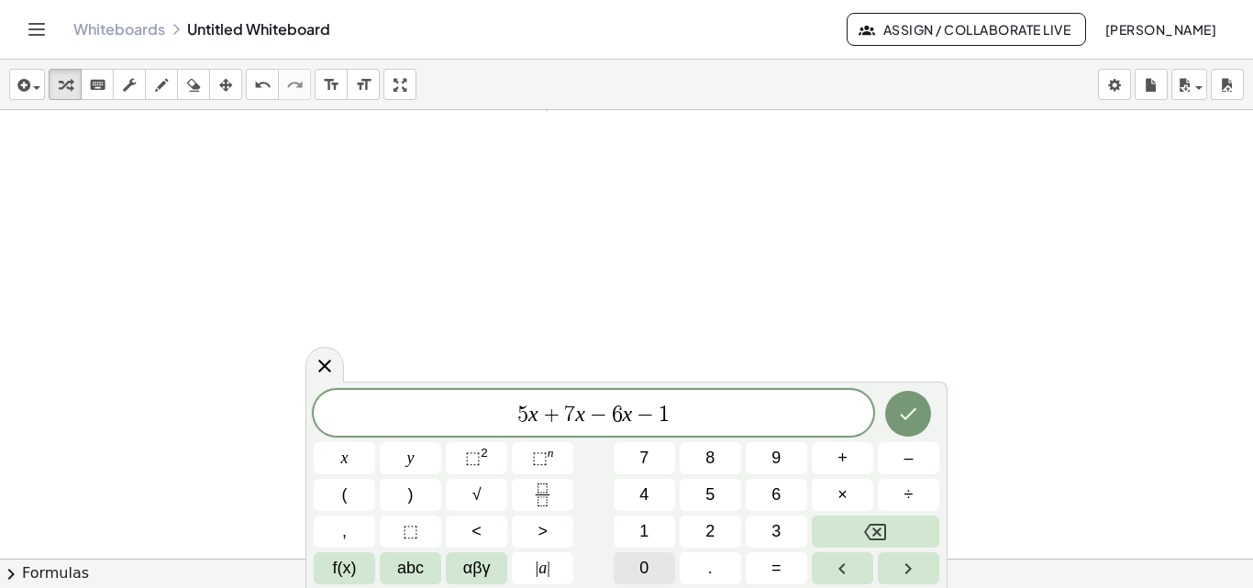
click at [644, 564] on span "0" at bounding box center [643, 568] width 9 height 25
click at [344, 450] on span "x" at bounding box center [344, 458] width 7 height 25
click at [760, 560] on button "=" at bounding box center [776, 568] width 61 height 32
click at [913, 405] on icon "Done" at bounding box center [908, 414] width 22 height 22
click at [911, 391] on button "Done" at bounding box center [908, 414] width 46 height 46
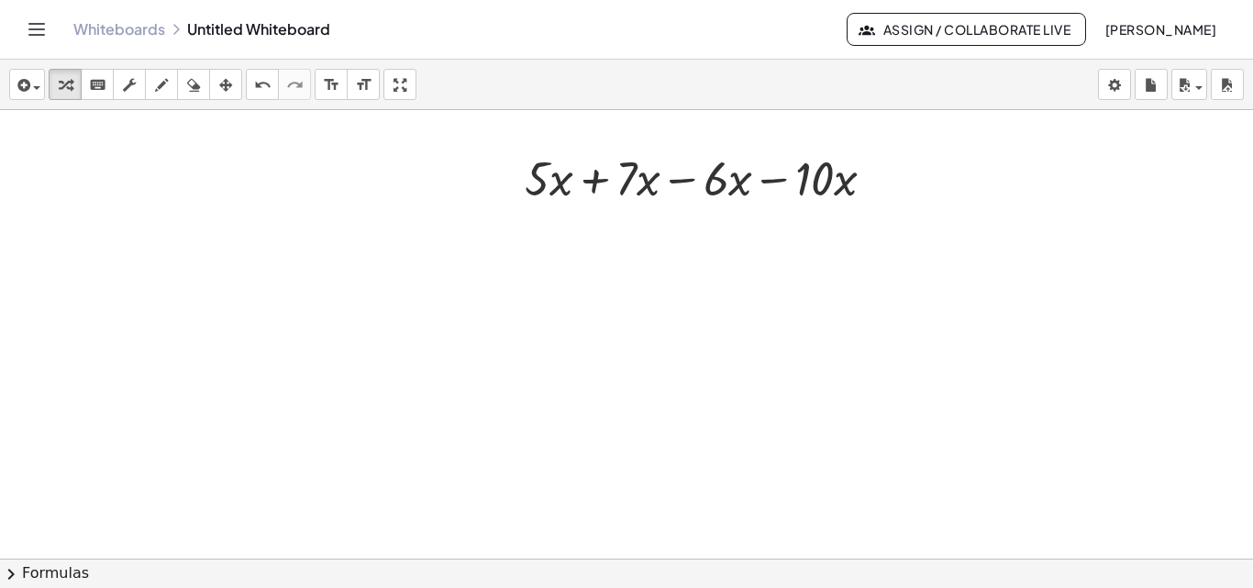
scroll to position [1731, 0]
click at [590, 183] on div at bounding box center [706, 182] width 383 height 62
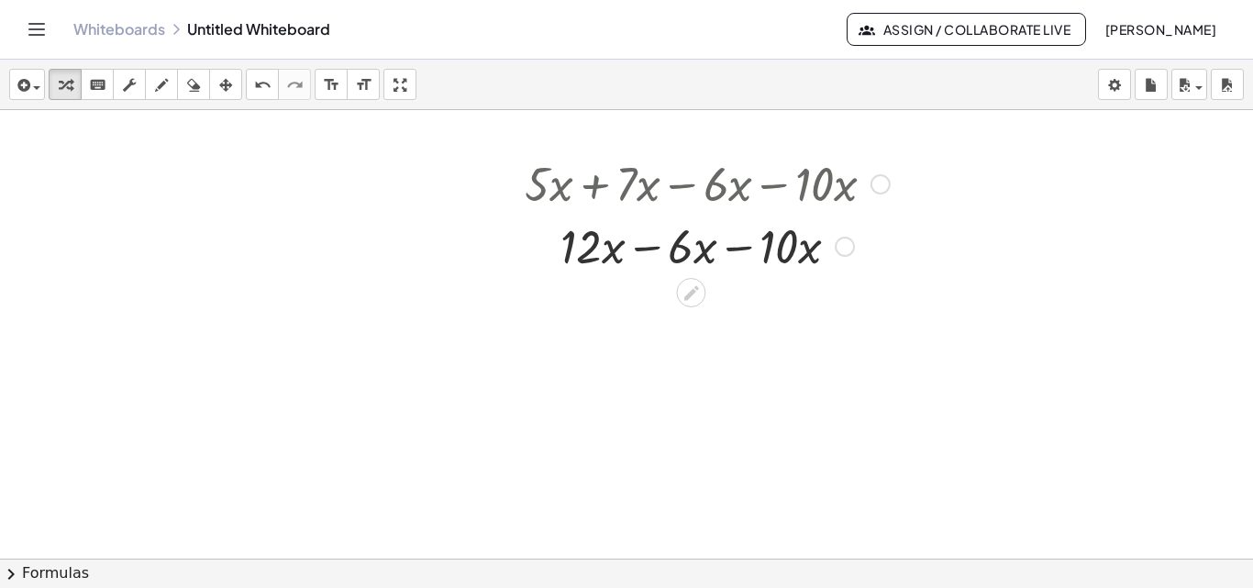
click at [647, 249] on div at bounding box center [706, 245] width 383 height 62
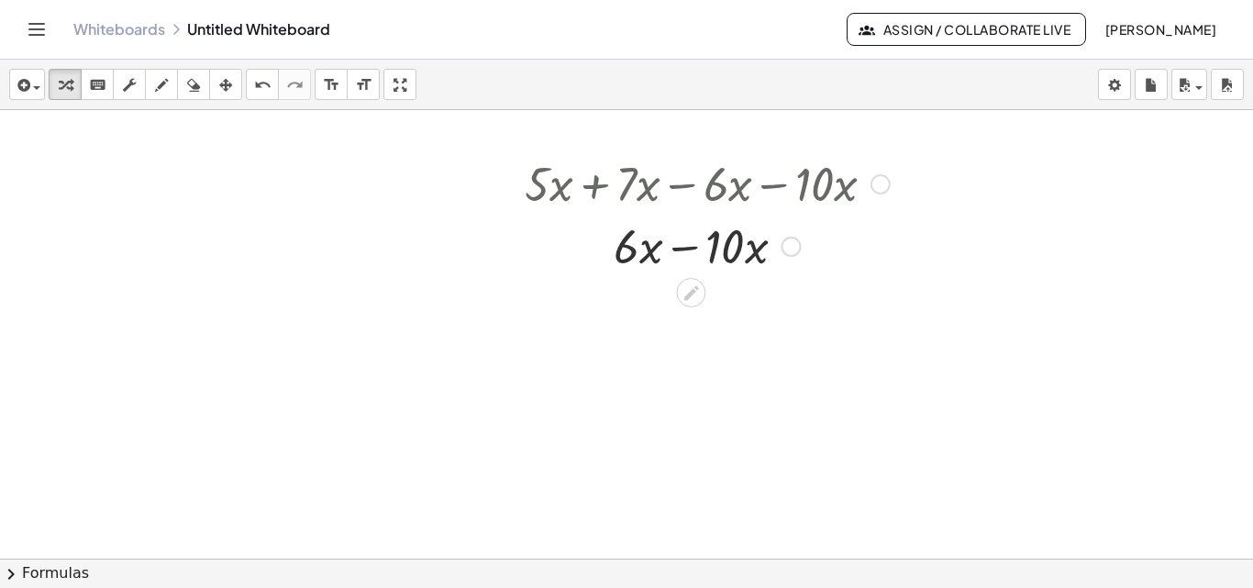
click at [678, 250] on div at bounding box center [706, 245] width 383 height 62
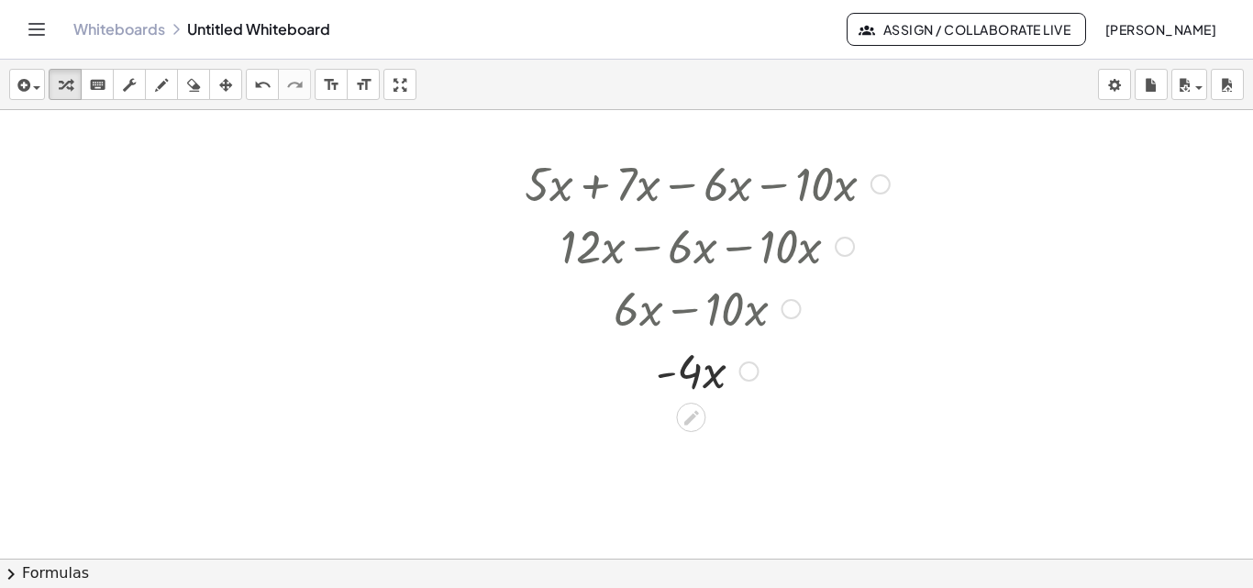
drag, startPoint x: 735, startPoint y: 251, endPoint x: 750, endPoint y: 466, distance: 215.1
